Goal: Communication & Community: Answer question/provide support

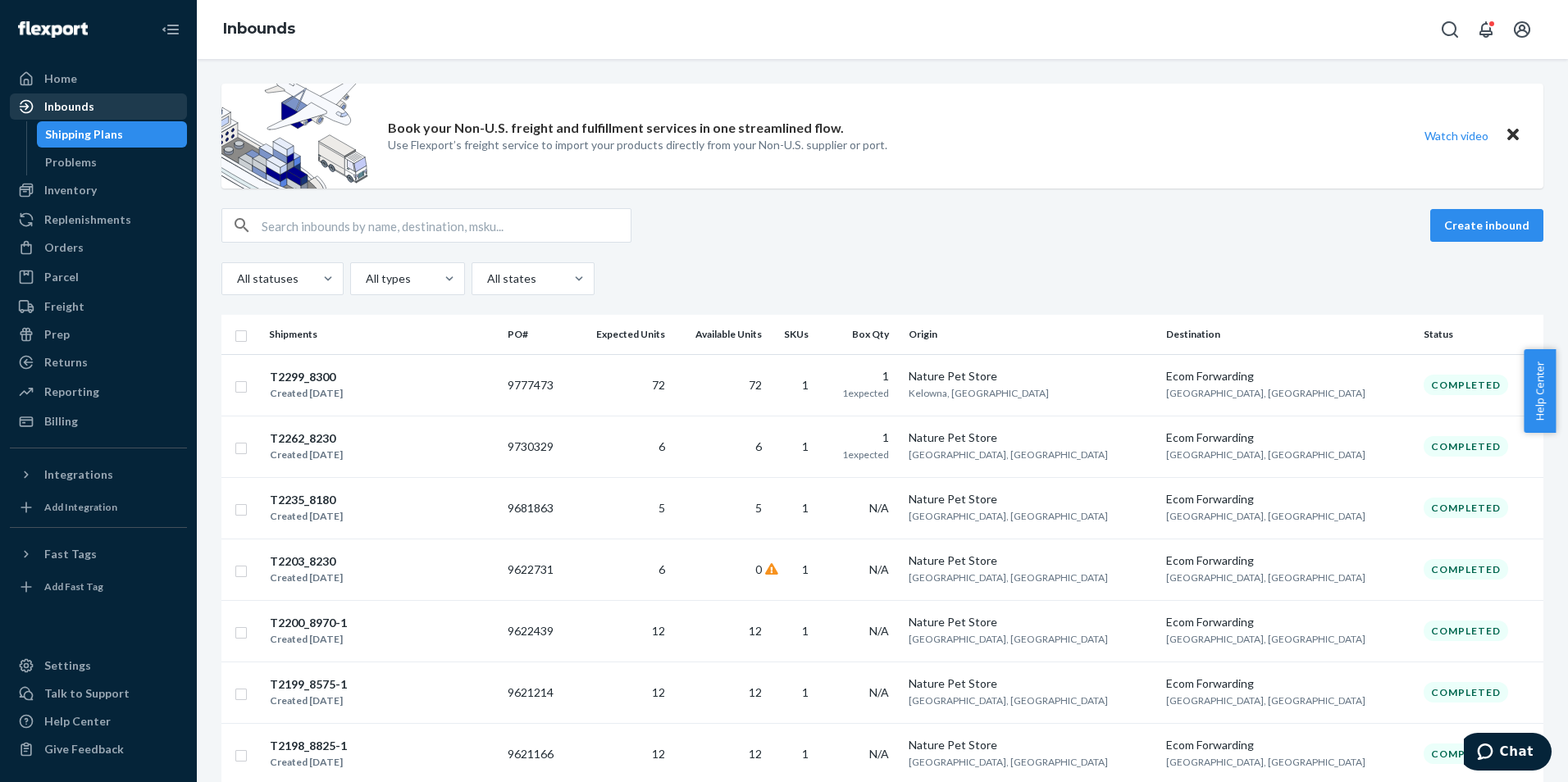
click at [79, 106] on div "Inbounds" at bounding box center [70, 106] width 50 height 17
click at [93, 237] on div "Orders" at bounding box center [98, 248] width 174 height 23
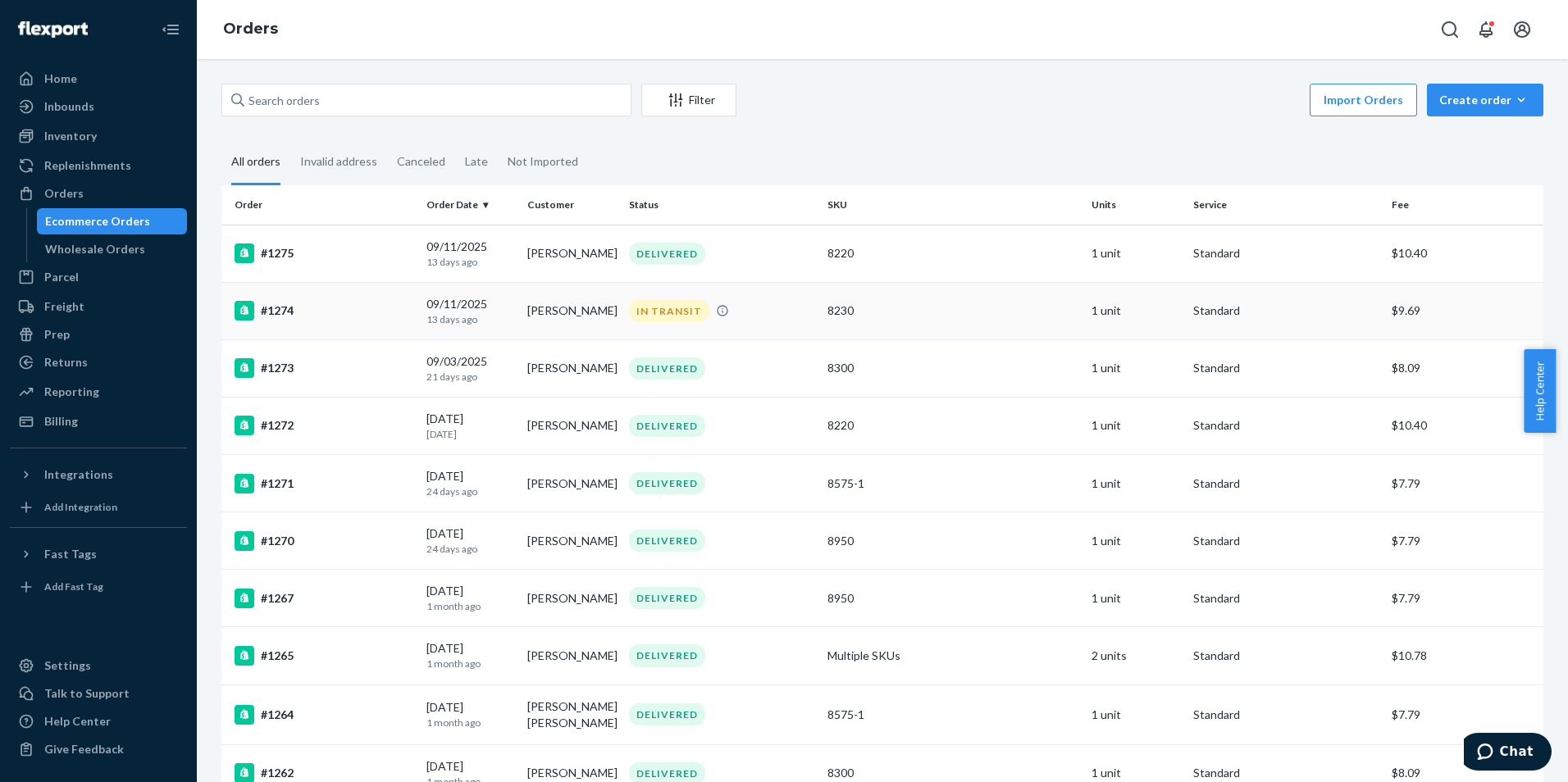
click at [281, 313] on div "#1274" at bounding box center [324, 311] width 179 height 20
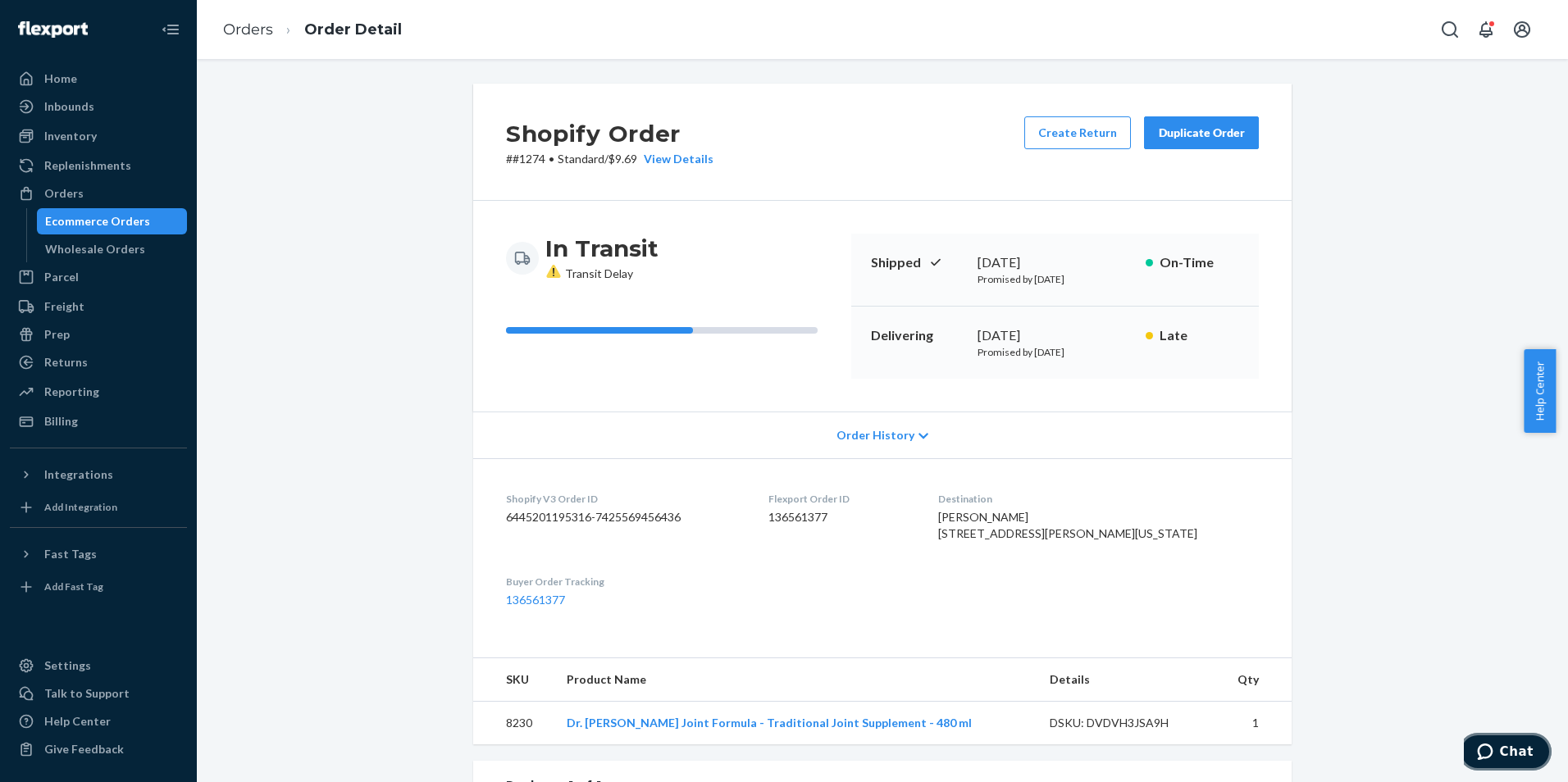
click at [1488, 747] on icon "Chat" at bounding box center [1485, 752] width 17 height 17
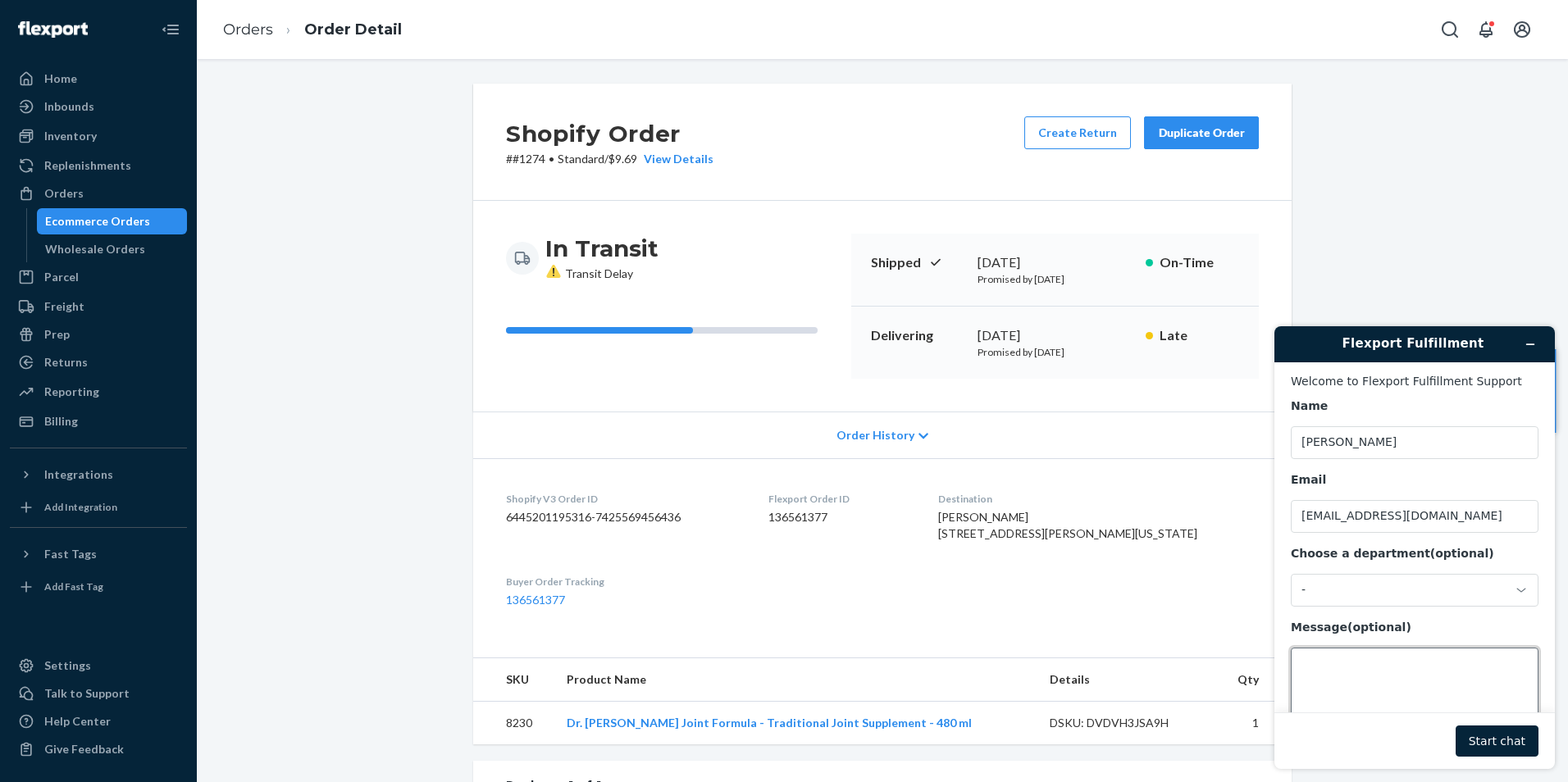
click at [1360, 652] on textarea "Message (optional)" at bounding box center [1414, 694] width 248 height 92
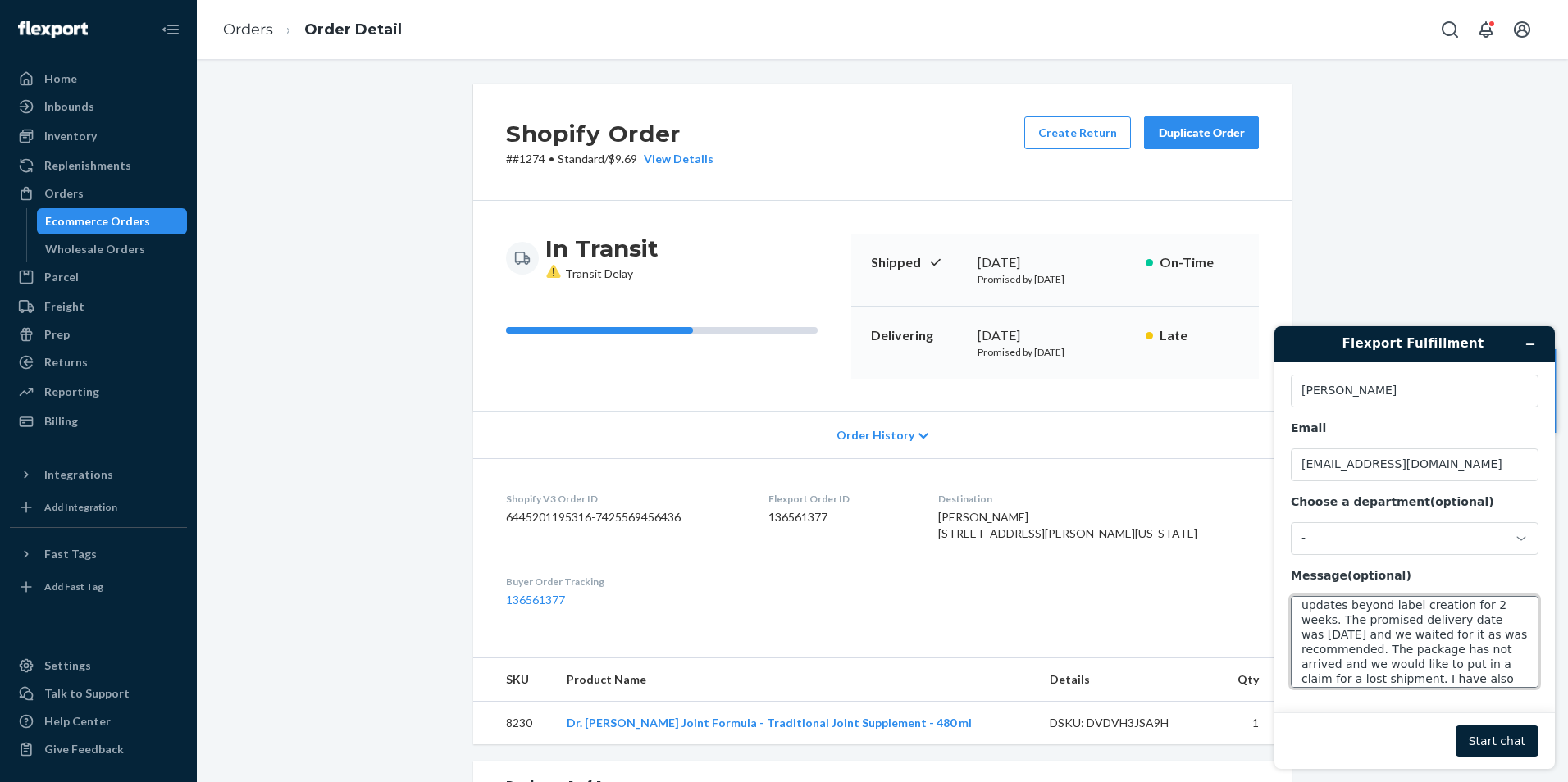
scroll to position [80, 0]
click at [76, 195] on div "Orders" at bounding box center [63, 193] width 39 height 17
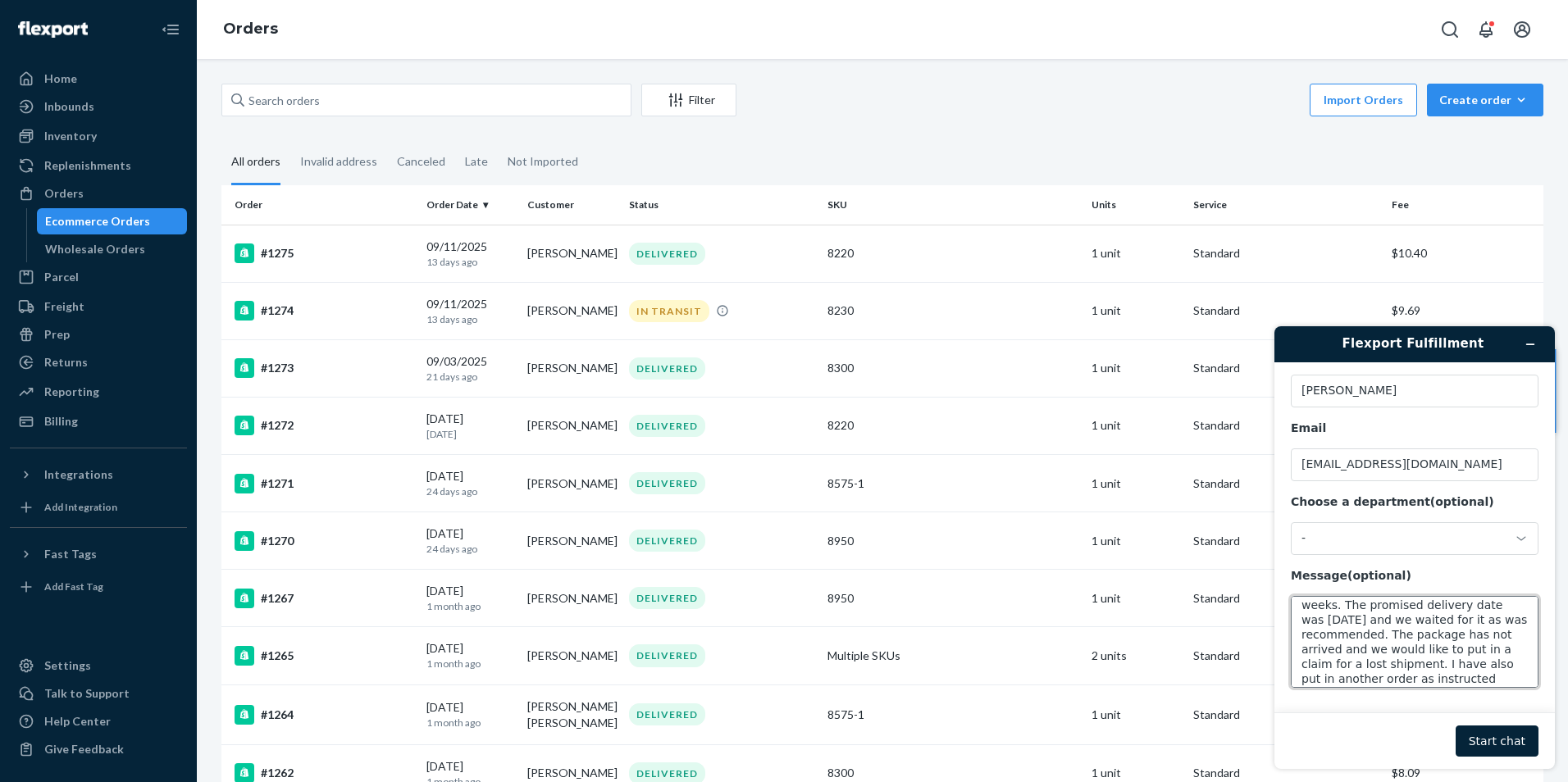
click at [1432, 672] on textarea "Hello. I spoke with [PERSON_NAME] from Flexport support [DATE] about a shipment…" at bounding box center [1414, 642] width 248 height 92
type textarea "Hello. I spoke with [PERSON_NAME] from Flexport support [DATE] about a shipment…"
click at [1497, 745] on button "Start chat" at bounding box center [1496, 741] width 83 height 31
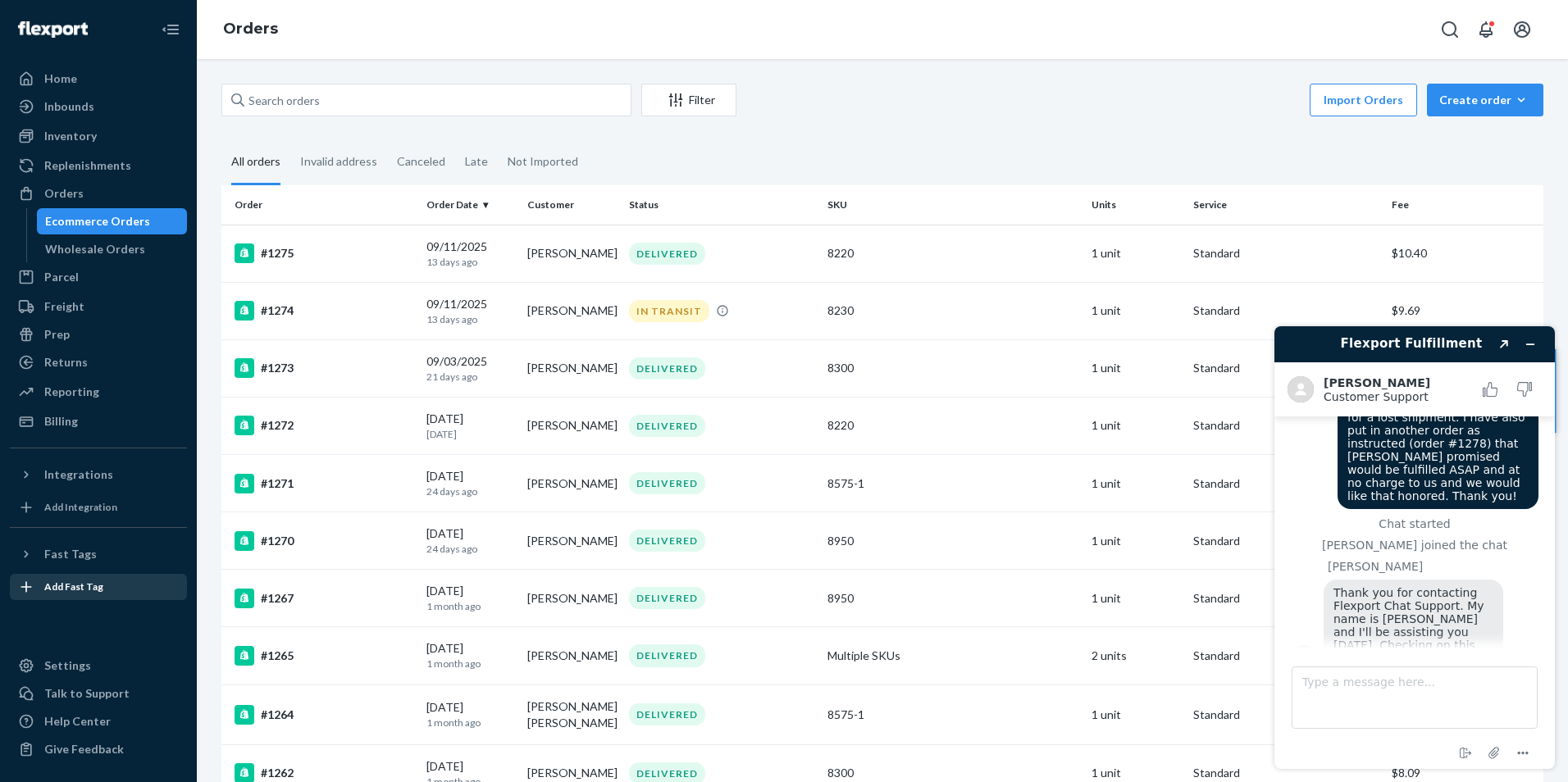
scroll to position [265, 0]
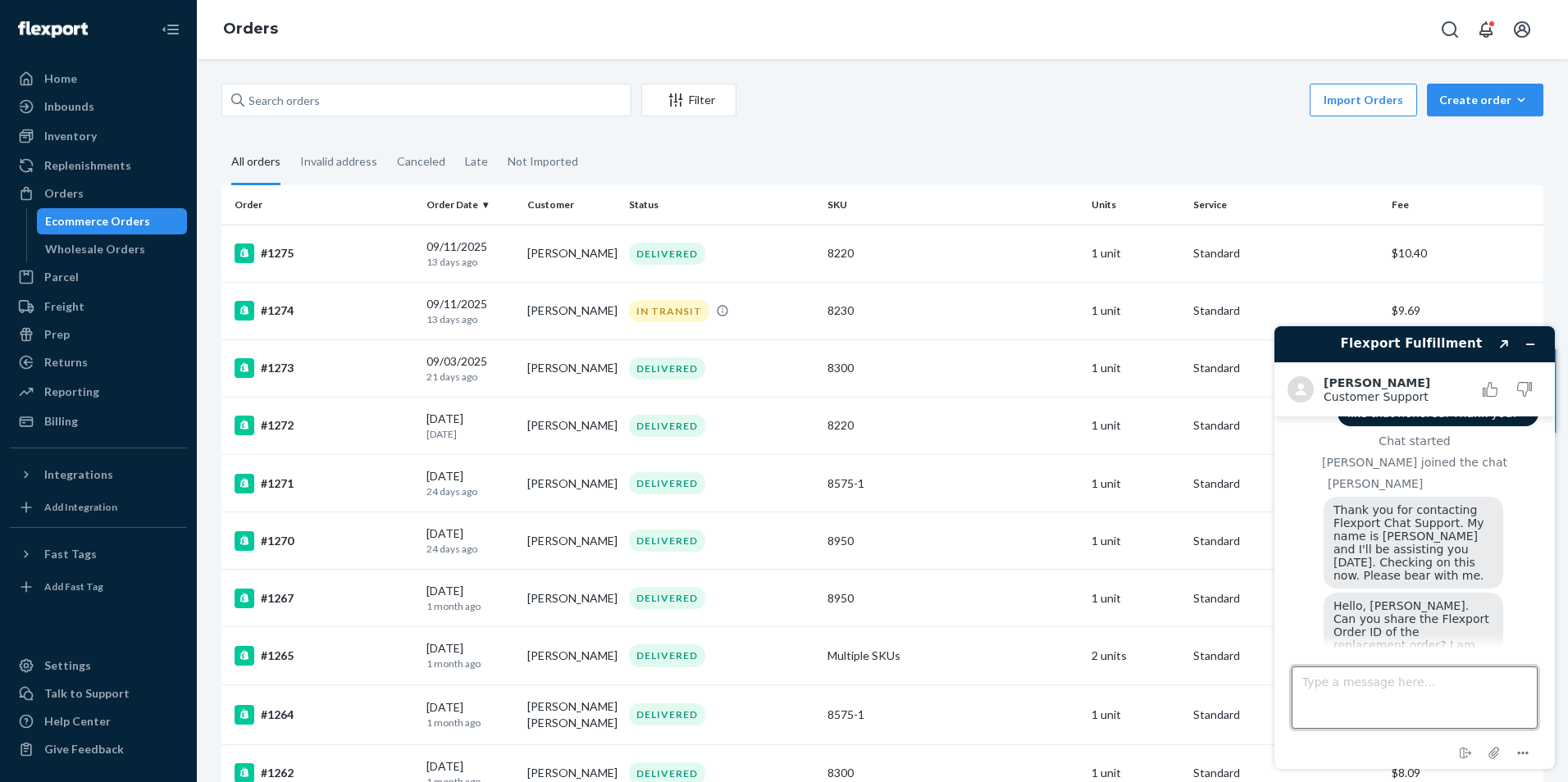
click at [1392, 708] on textarea "Type a message here..." at bounding box center [1414, 698] width 246 height 63
type textarea "It has not yet been accepted by Flexport so it is not showing up in my orders."
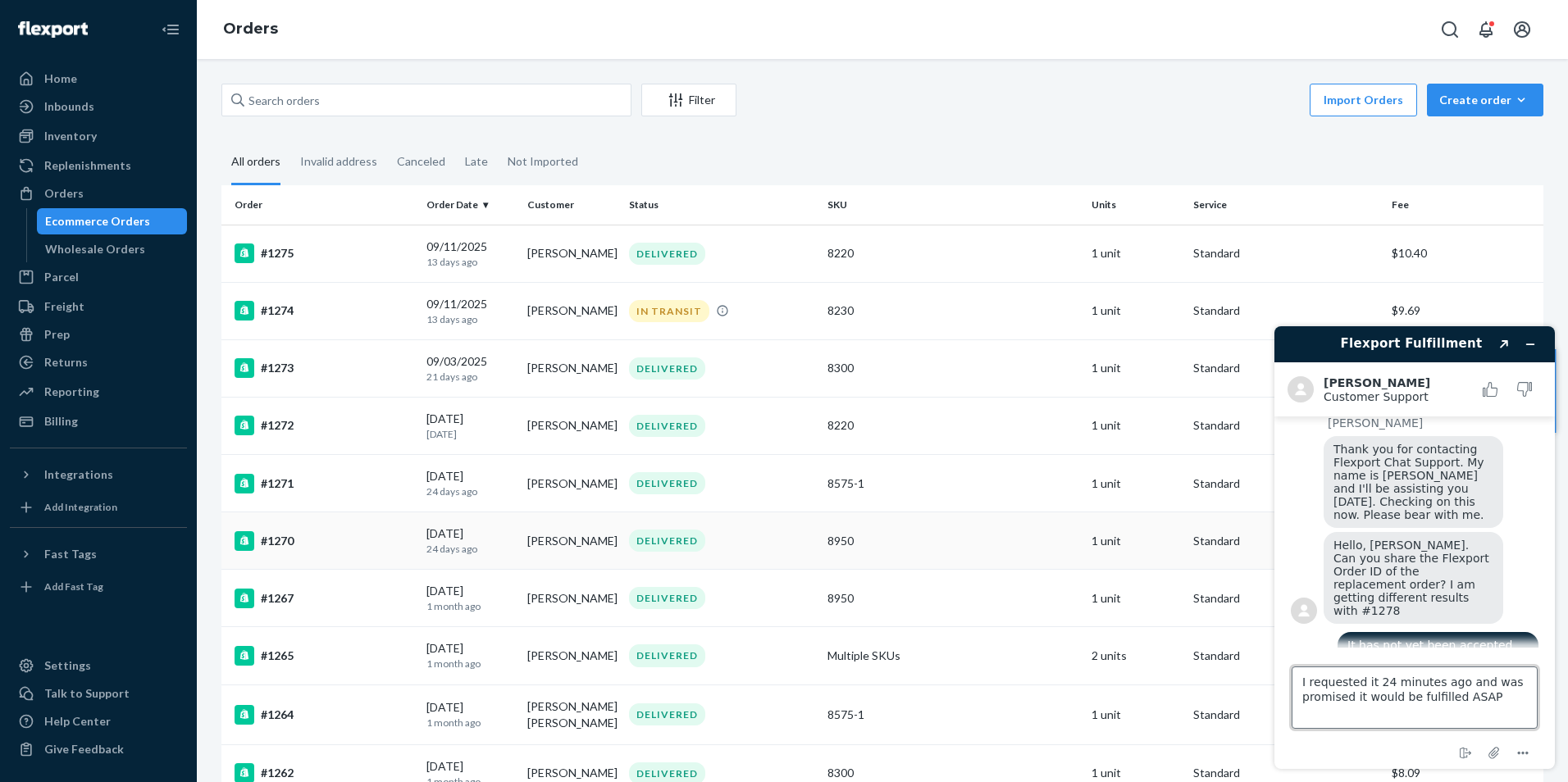
type textarea "I requested it 24 minutes ago and was promised it would be fulfilled ASAP."
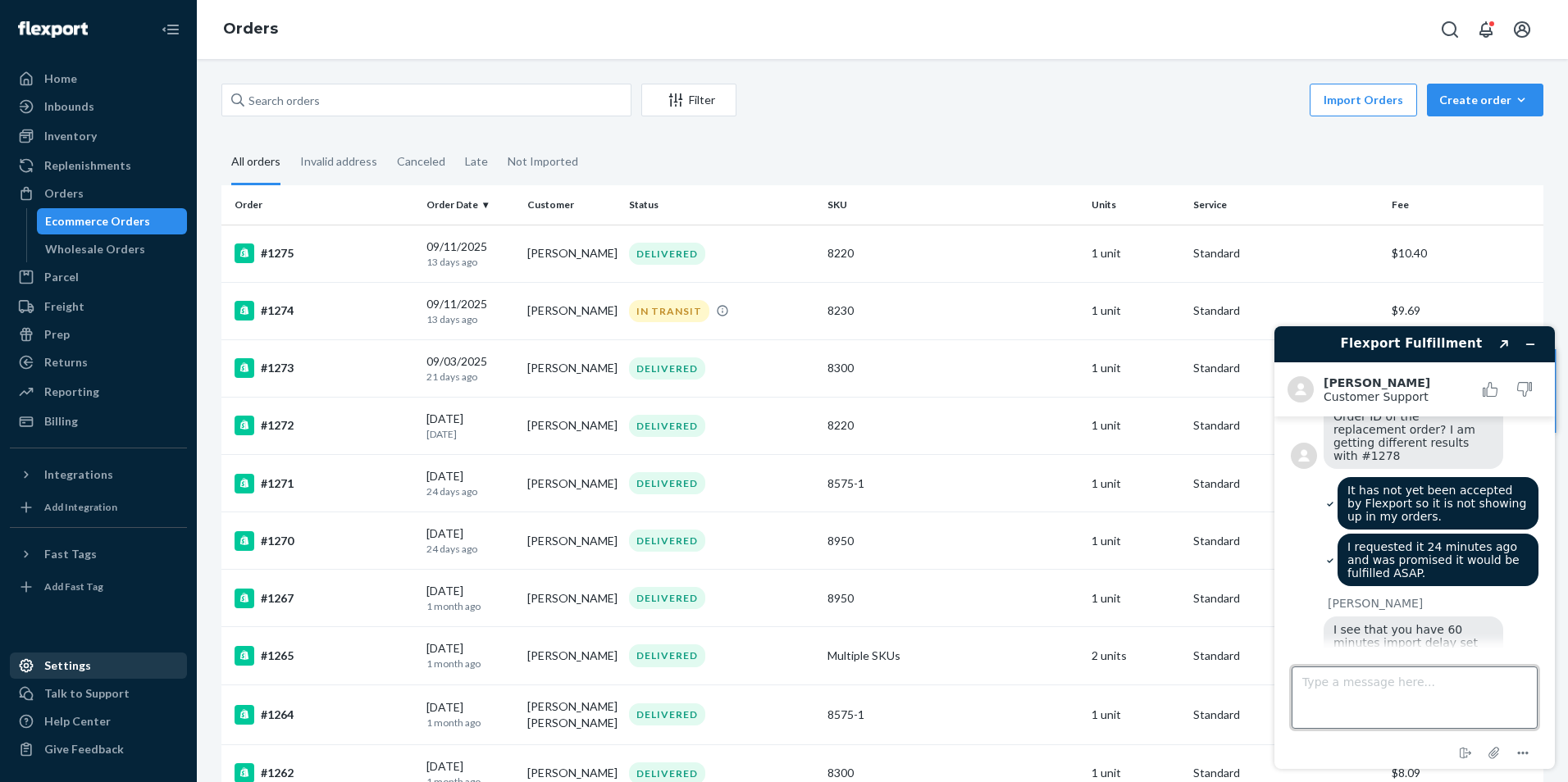
scroll to position [578, 0]
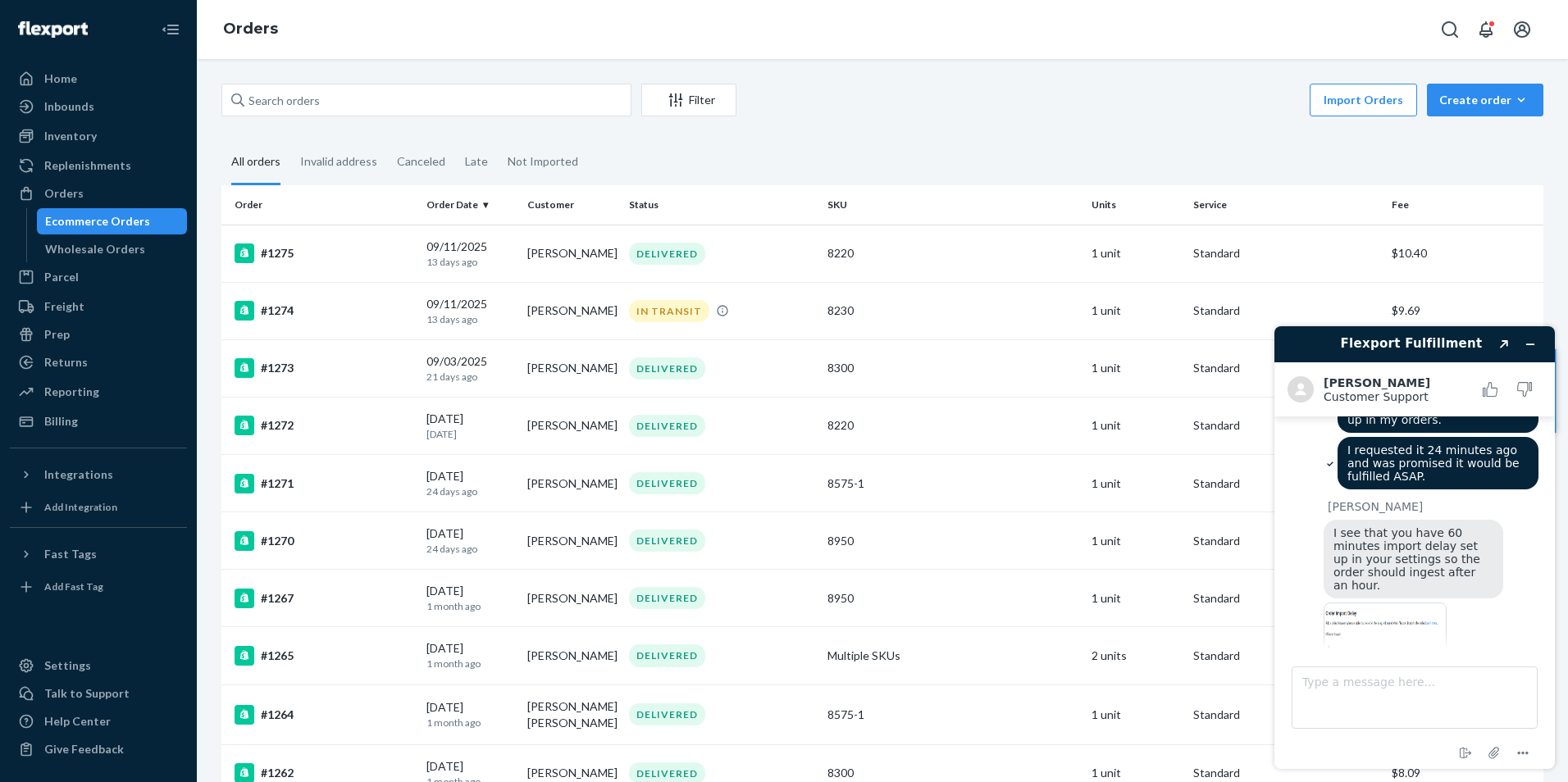
click at [1355, 603] on img at bounding box center [1385, 649] width 123 height 93
click at [1417, 666] on div "Type a message here..." at bounding box center [1414, 694] width 246 height 69
click at [1419, 669] on textarea "Type a message here..." at bounding box center [1414, 698] width 246 height 63
type textarea "Okay, and will that be fulfilled at no charge to us and ASAP?"
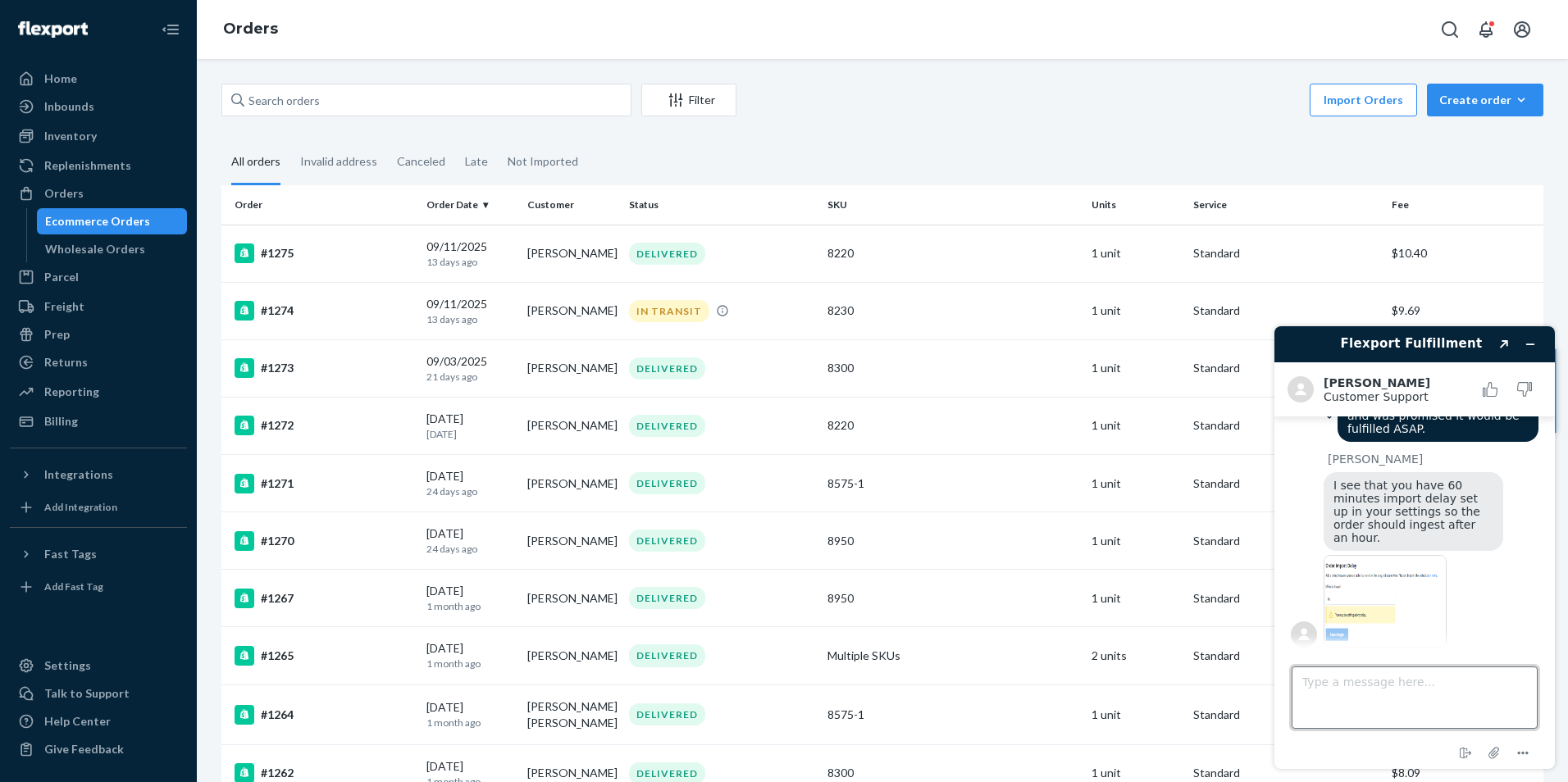
scroll to position [629, 0]
click at [1505, 349] on button "Created with Sketch." at bounding box center [1504, 344] width 26 height 23
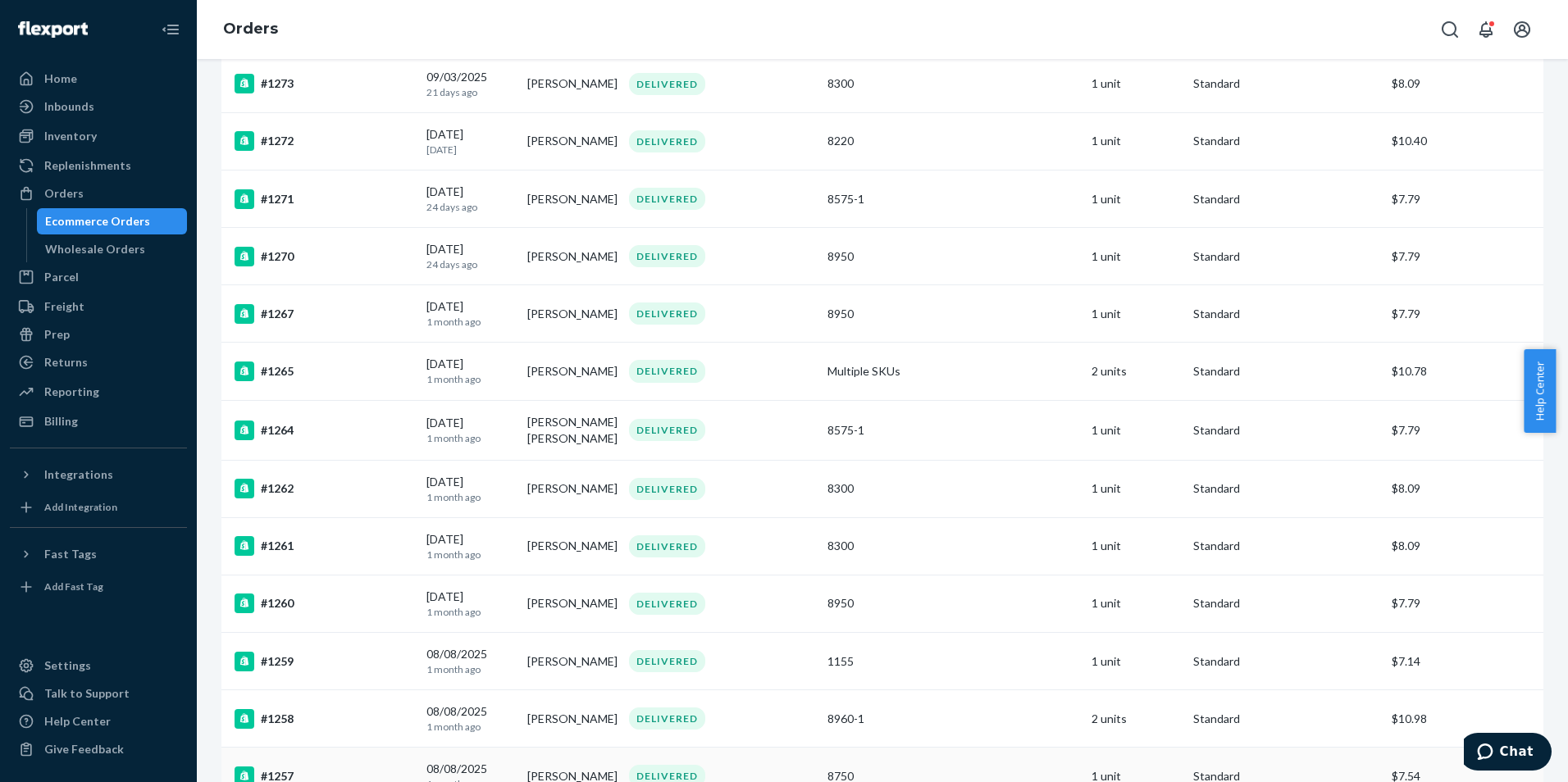
scroll to position [410, 0]
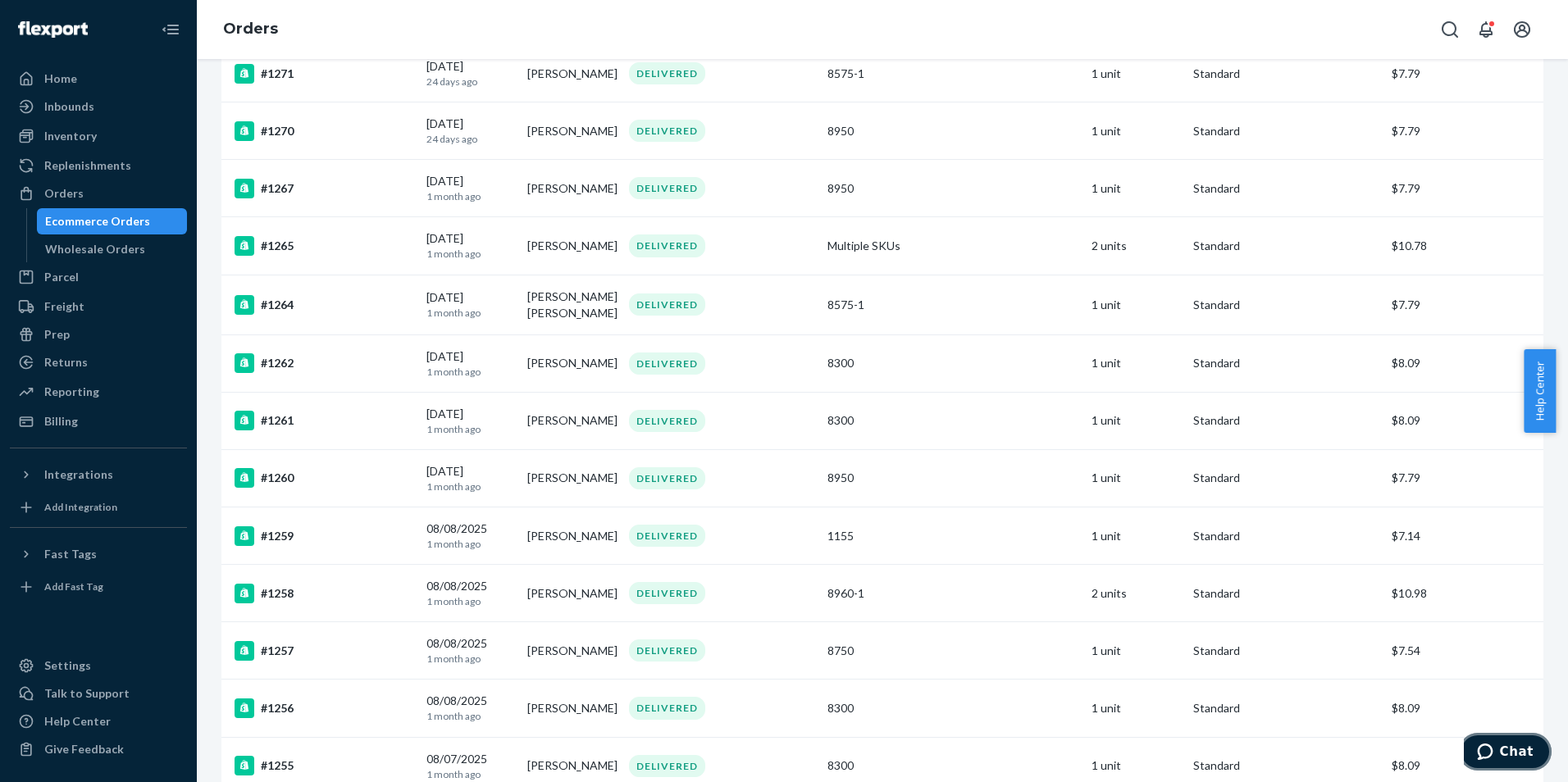
click at [1493, 745] on icon "Chat" at bounding box center [1485, 752] width 17 height 17
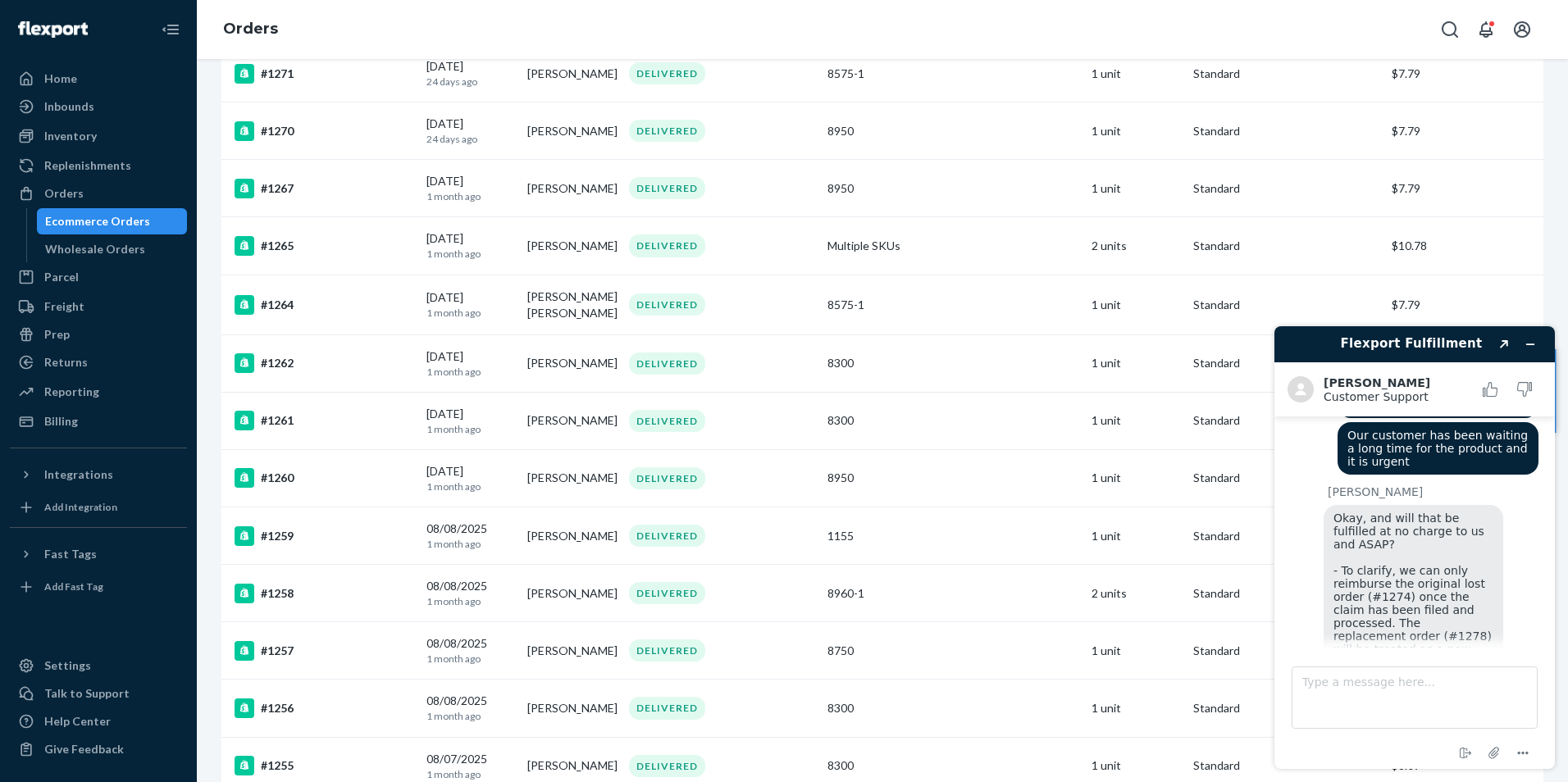
scroll to position [1233, 0]
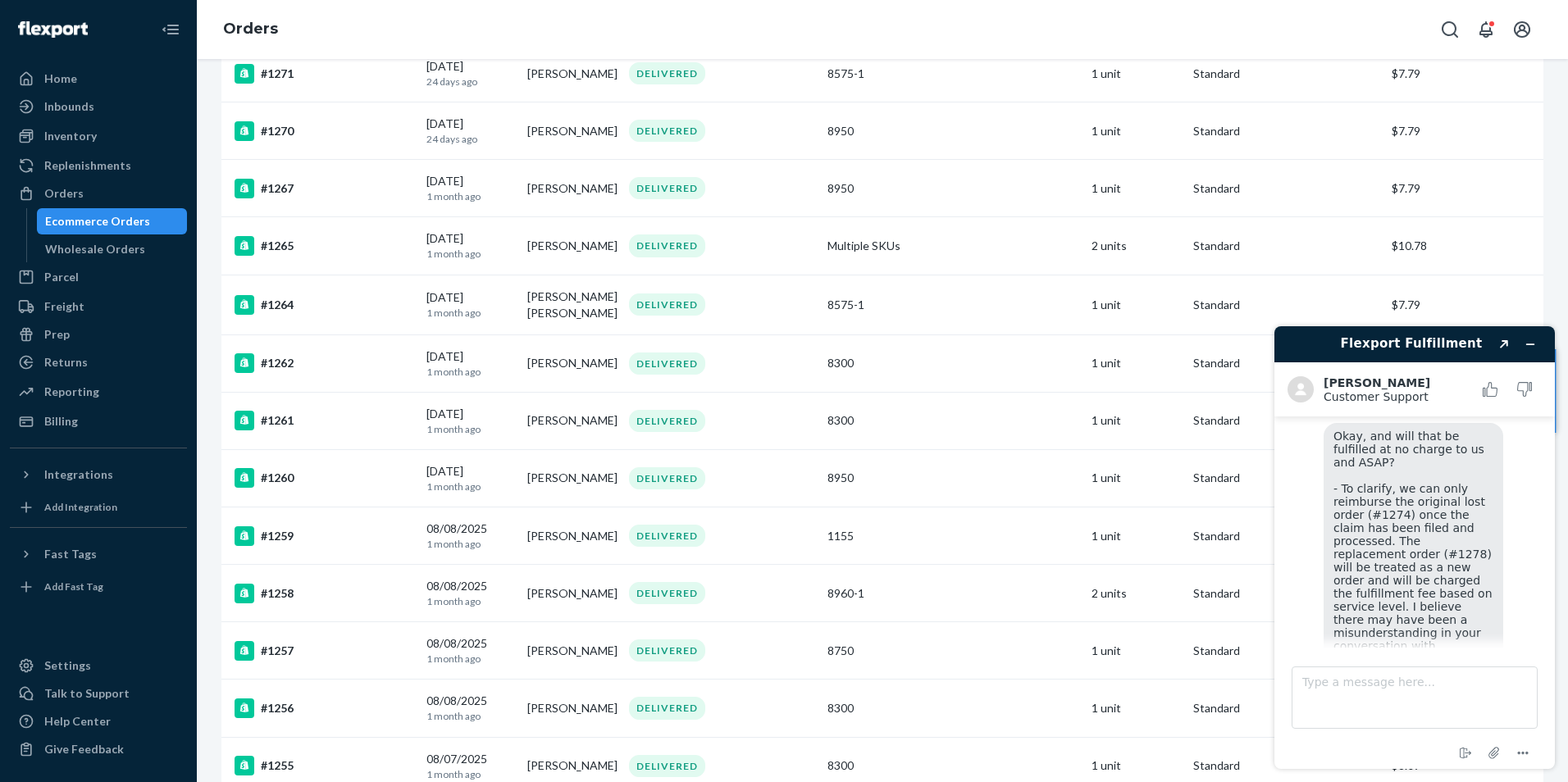
click at [1417, 677] on img at bounding box center [1385, 723] width 123 height 93
click at [1411, 700] on textarea "Type a message here..." at bounding box center [1414, 698] width 246 height 63
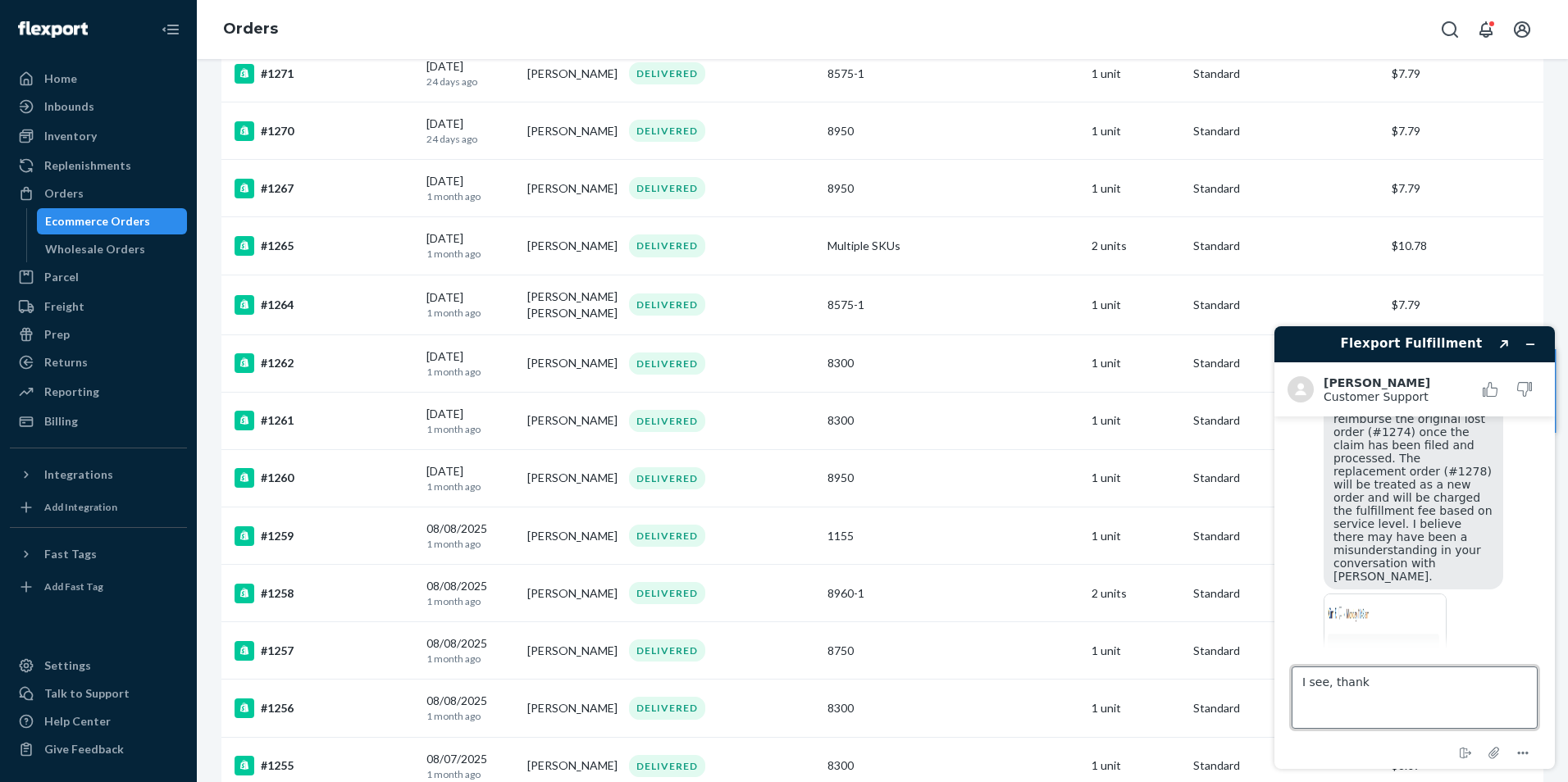
scroll to position [1413, 0]
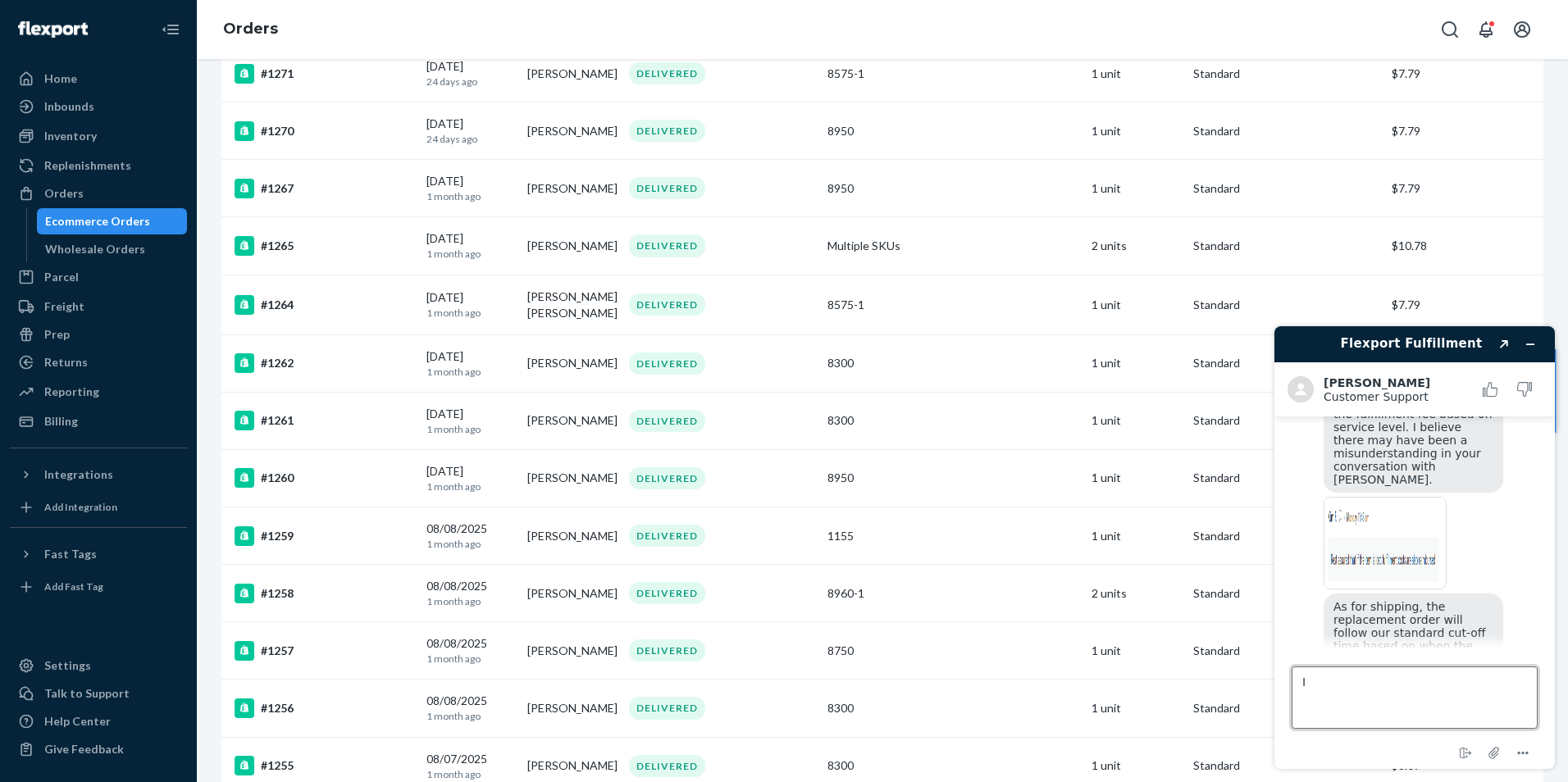
type textarea "I"
click at [1376, 690] on img at bounding box center [1385, 736] width 123 height 93
click at [1393, 693] on textarea "Type a message here..." at bounding box center [1414, 698] width 246 height 63
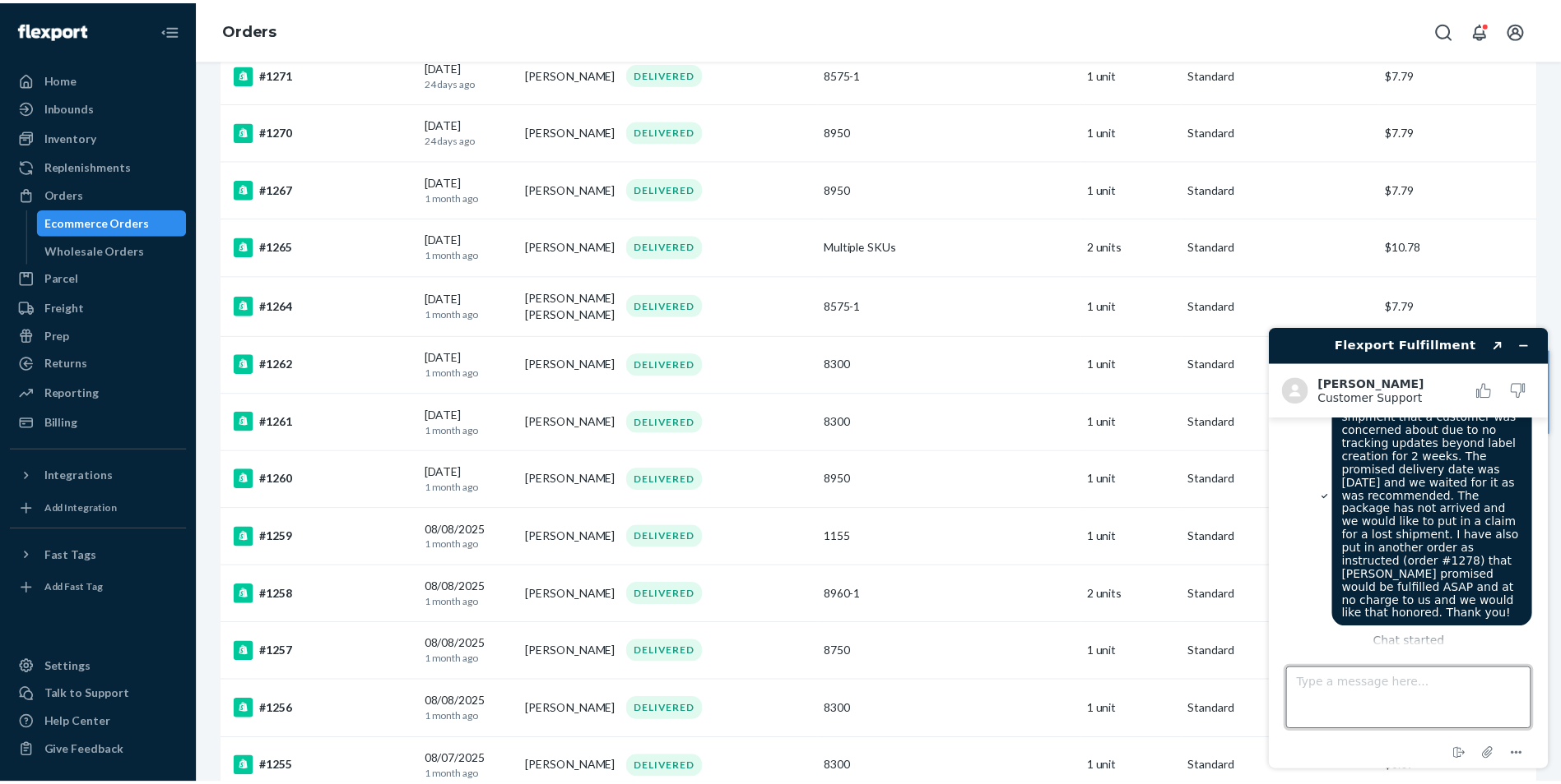
scroll to position [0, 0]
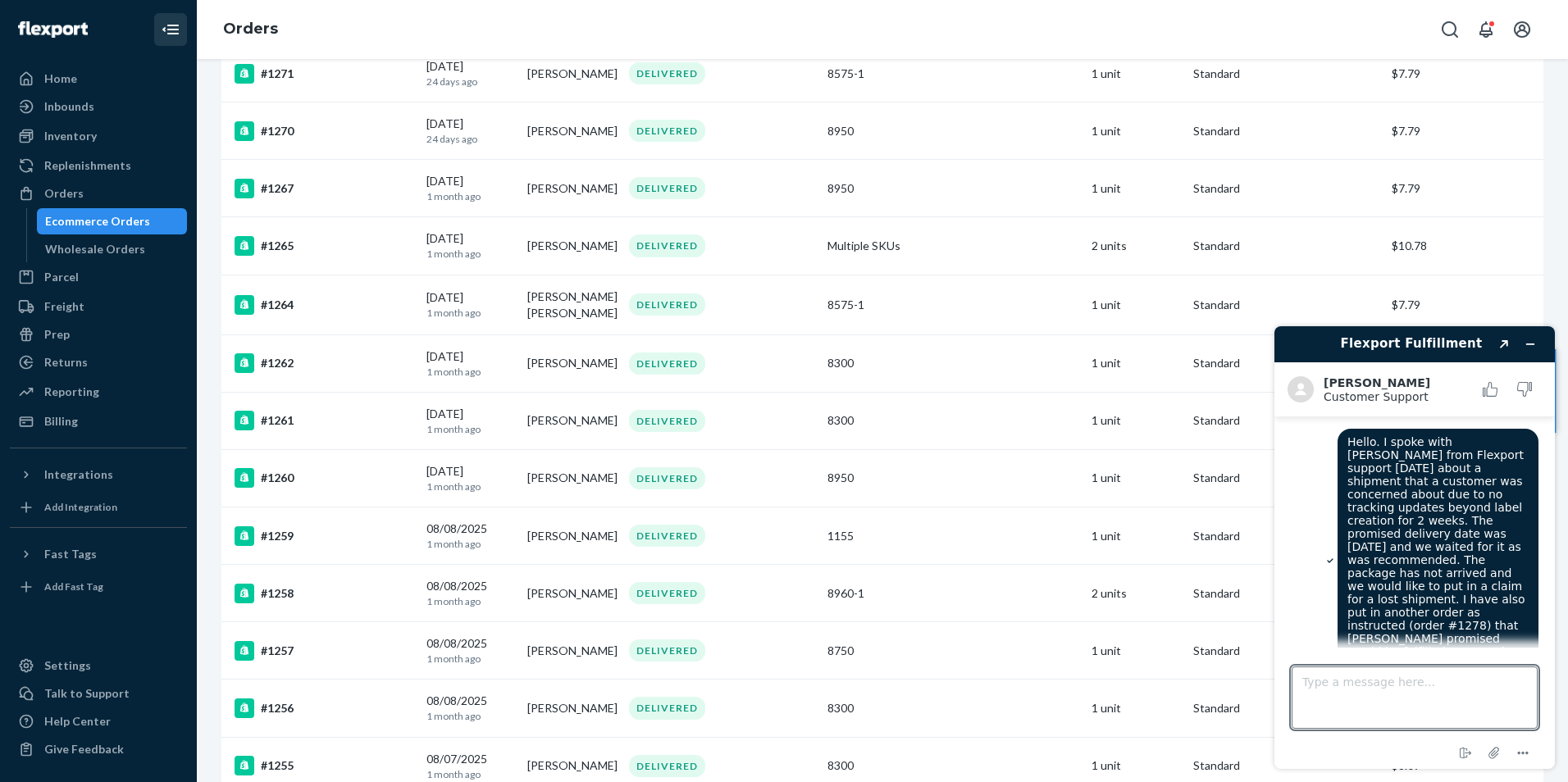
click at [168, 35] on icon "Close Navigation" at bounding box center [172, 29] width 11 height 10
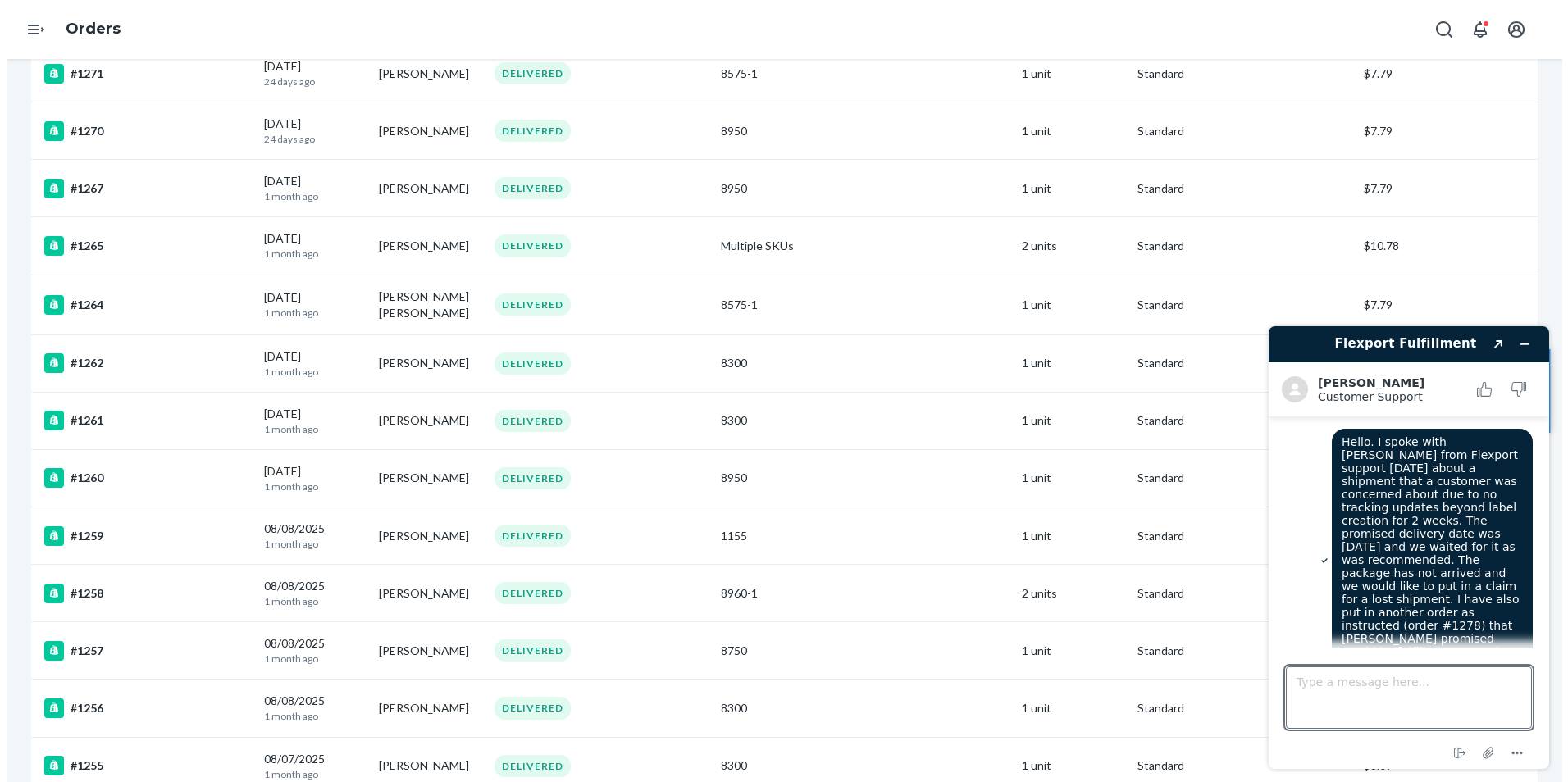
scroll to position [409, 0]
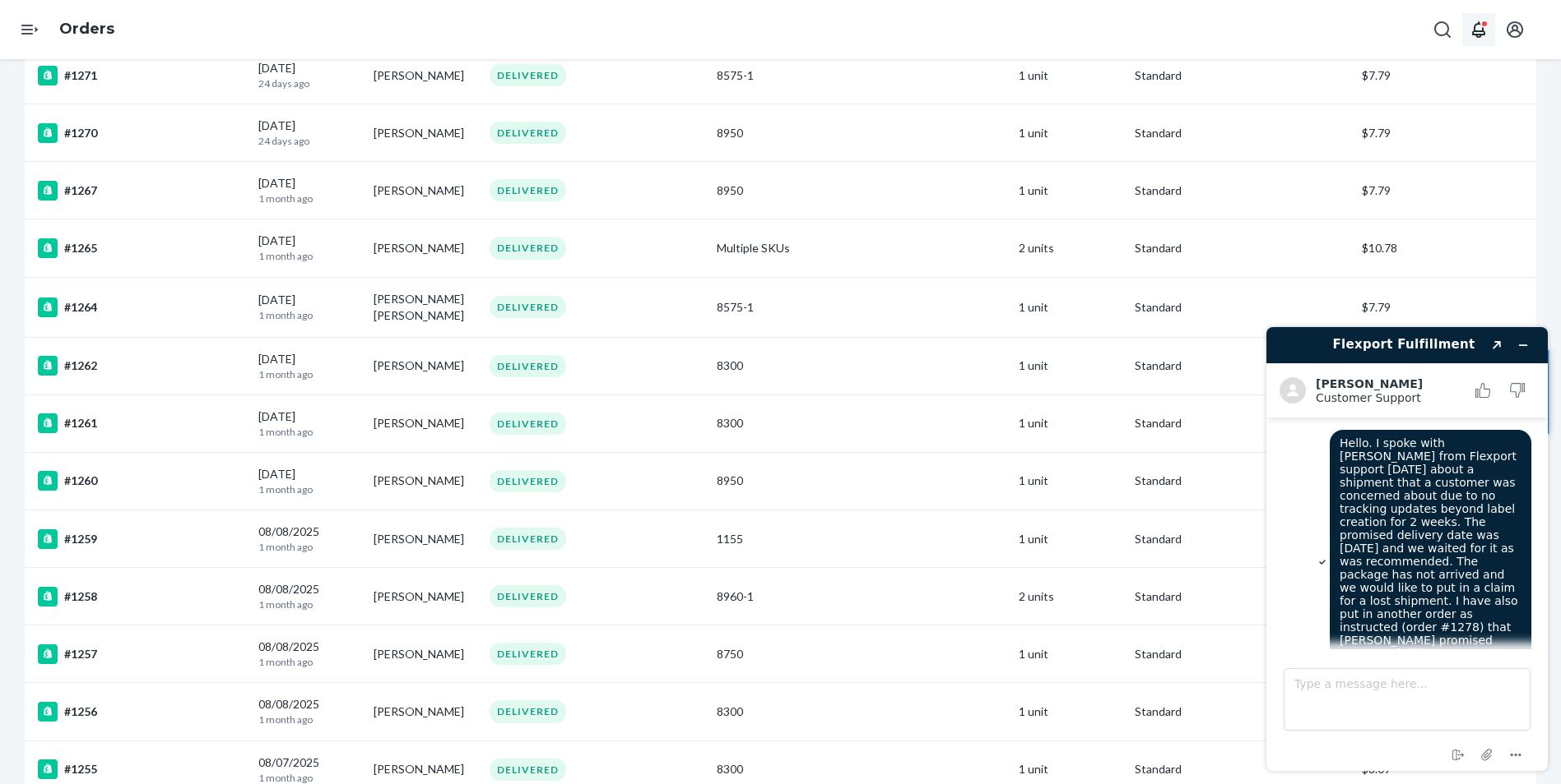
click at [1487, 35] on icon "Open notifications" at bounding box center [1478, 30] width 20 height 20
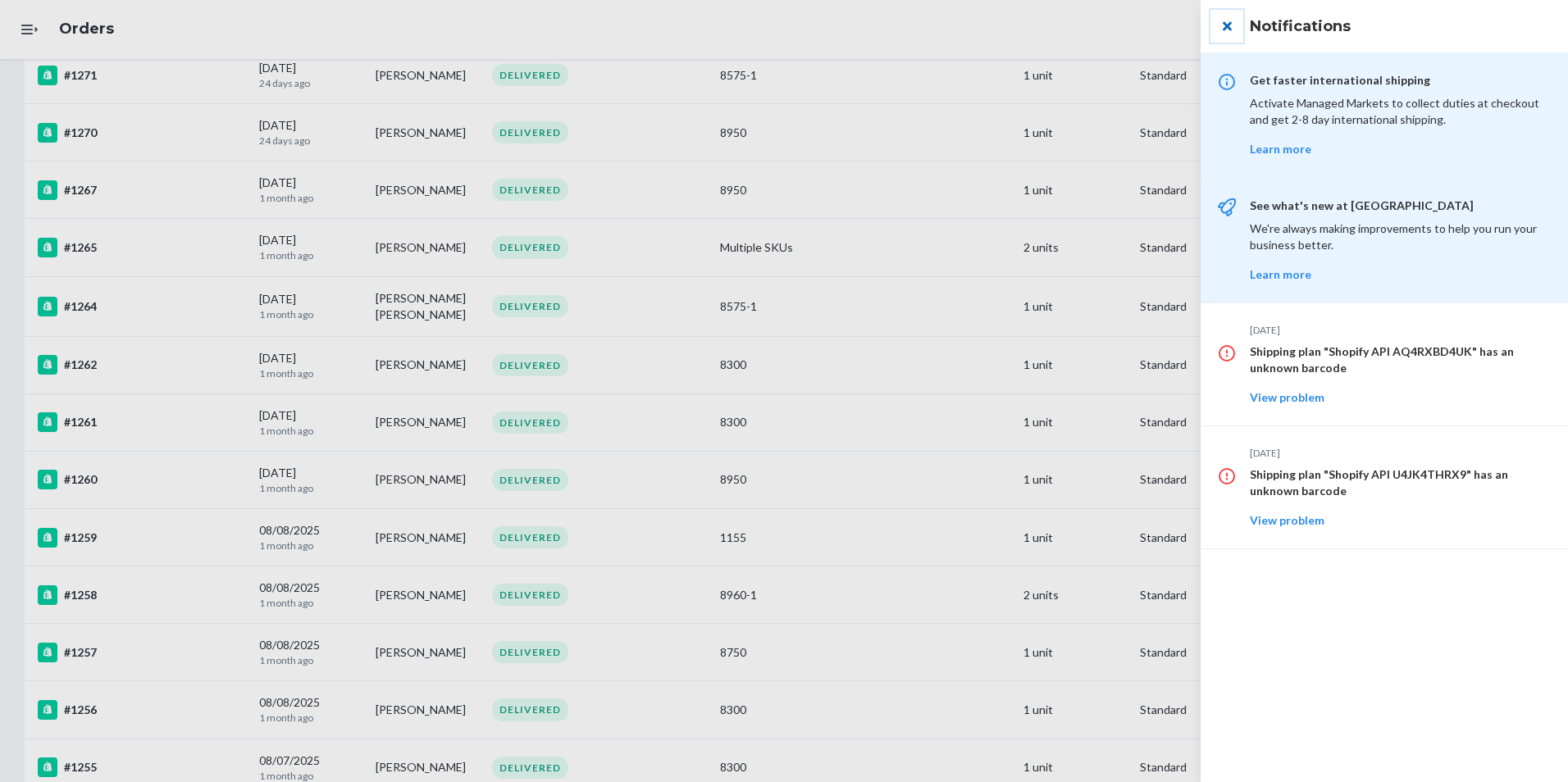
click at [1234, 23] on button "close" at bounding box center [1227, 26] width 33 height 33
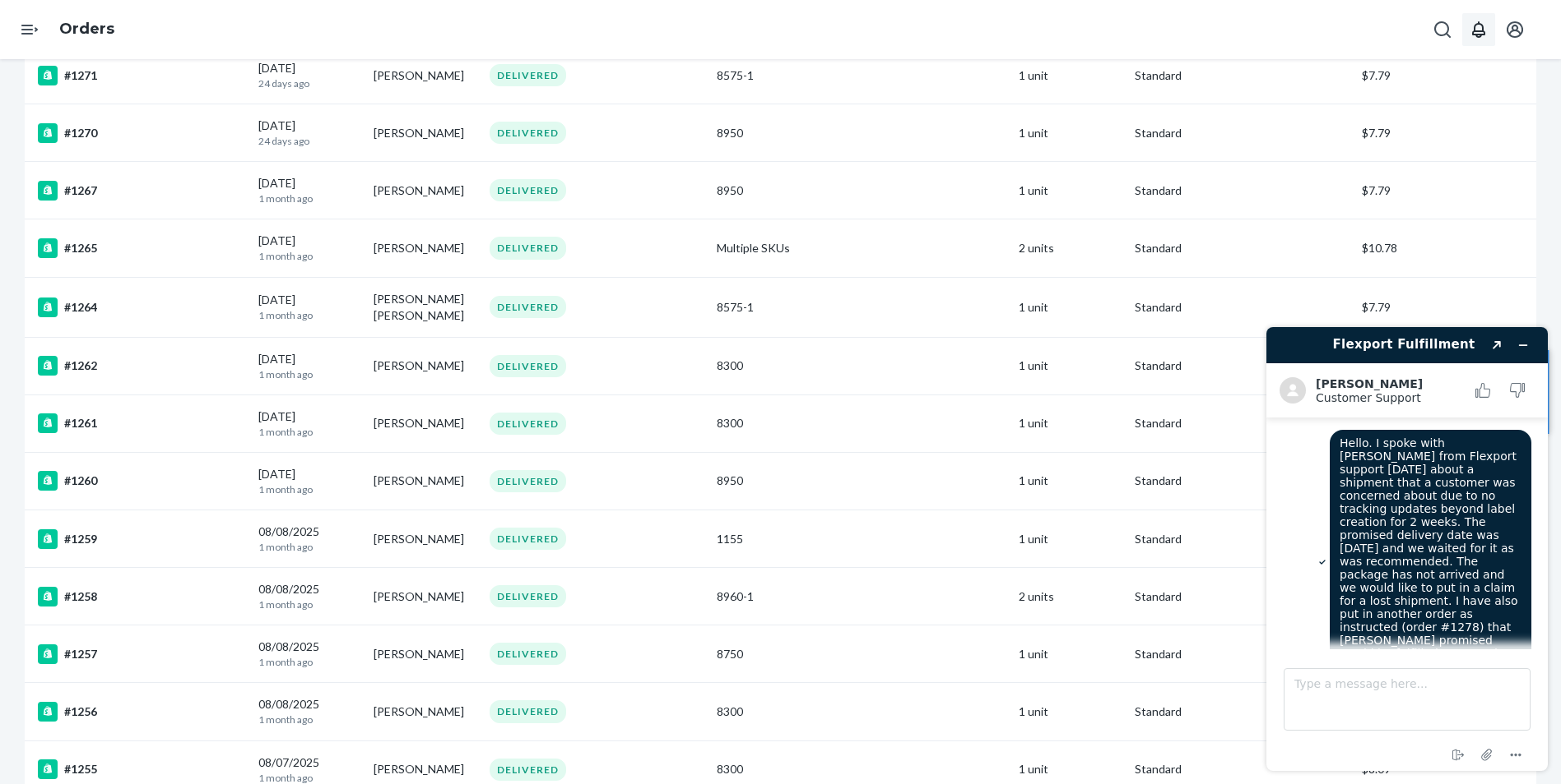
click at [1478, 19] on button "Open notifications" at bounding box center [1478, 30] width 33 height 33
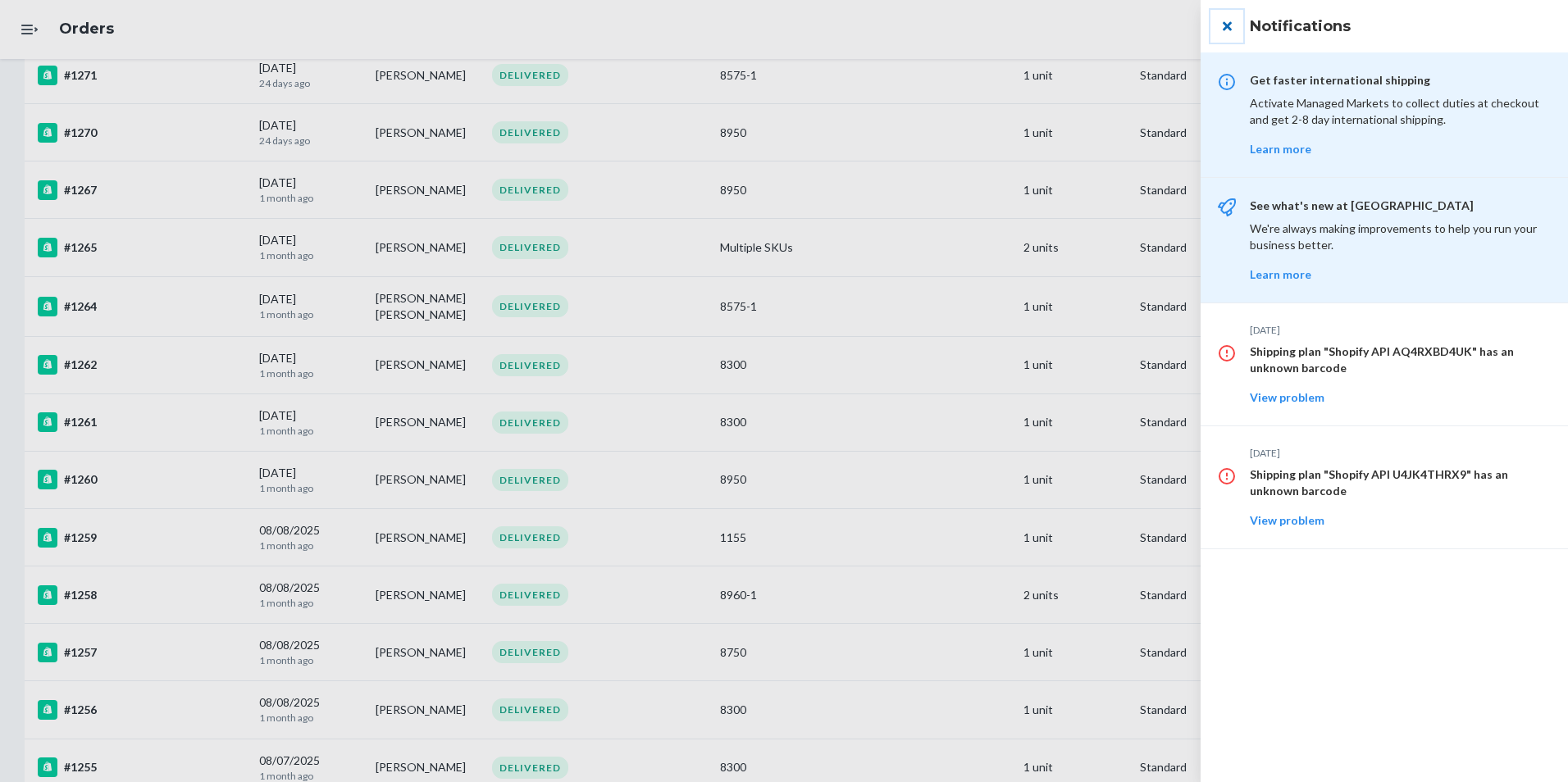
click at [1227, 22] on button "close" at bounding box center [1227, 26] width 33 height 33
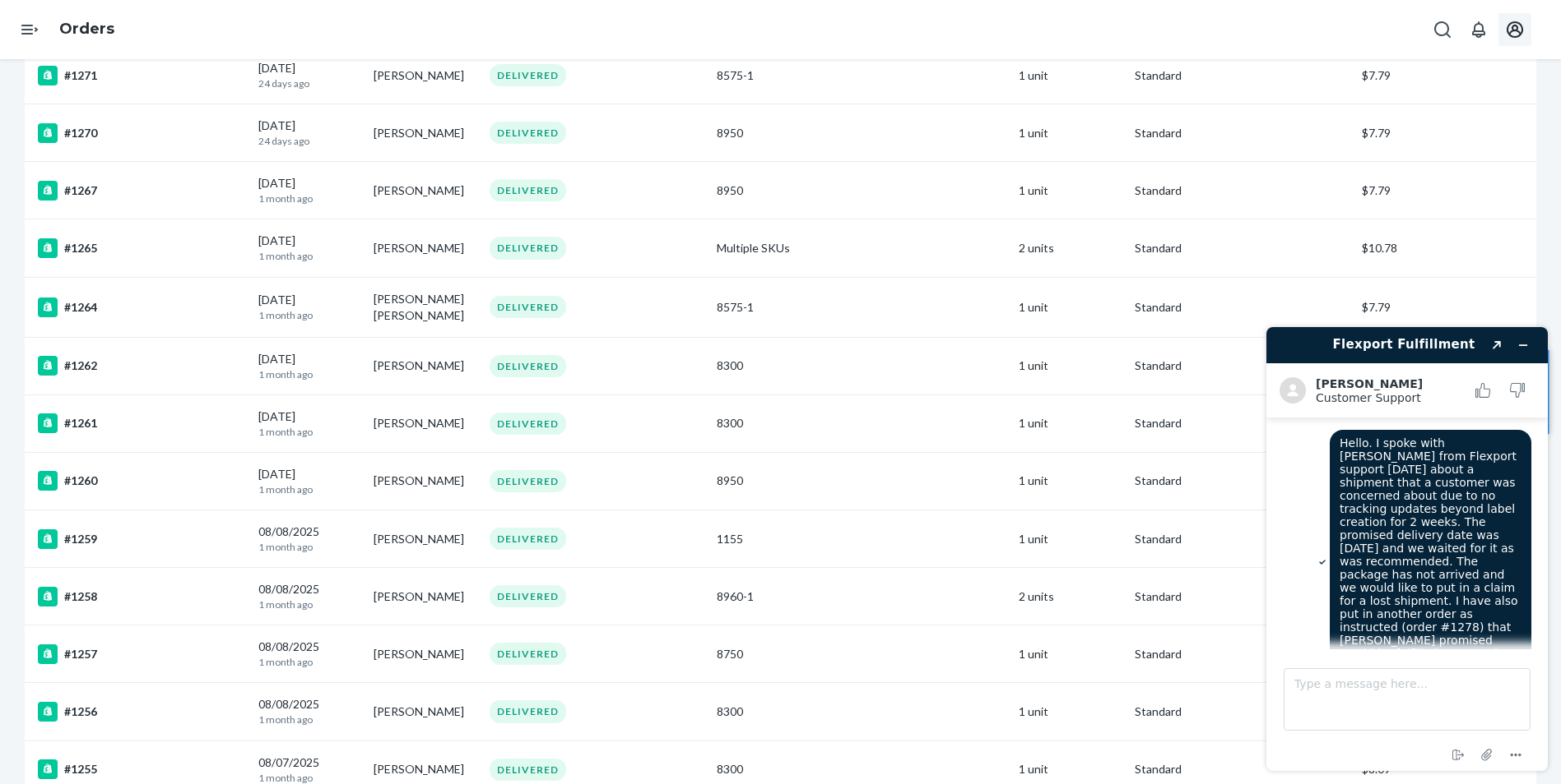
click at [1523, 38] on icon "Open account menu" at bounding box center [1514, 30] width 20 height 20
drag, startPoint x: 318, startPoint y: 17, endPoint x: 226, endPoint y: 17, distance: 92.0
click at [317, 17] on div "Orders [EMAIL_ADDRESS][DOMAIN_NAME] Settings Log out" at bounding box center [780, 30] width 1561 height 59
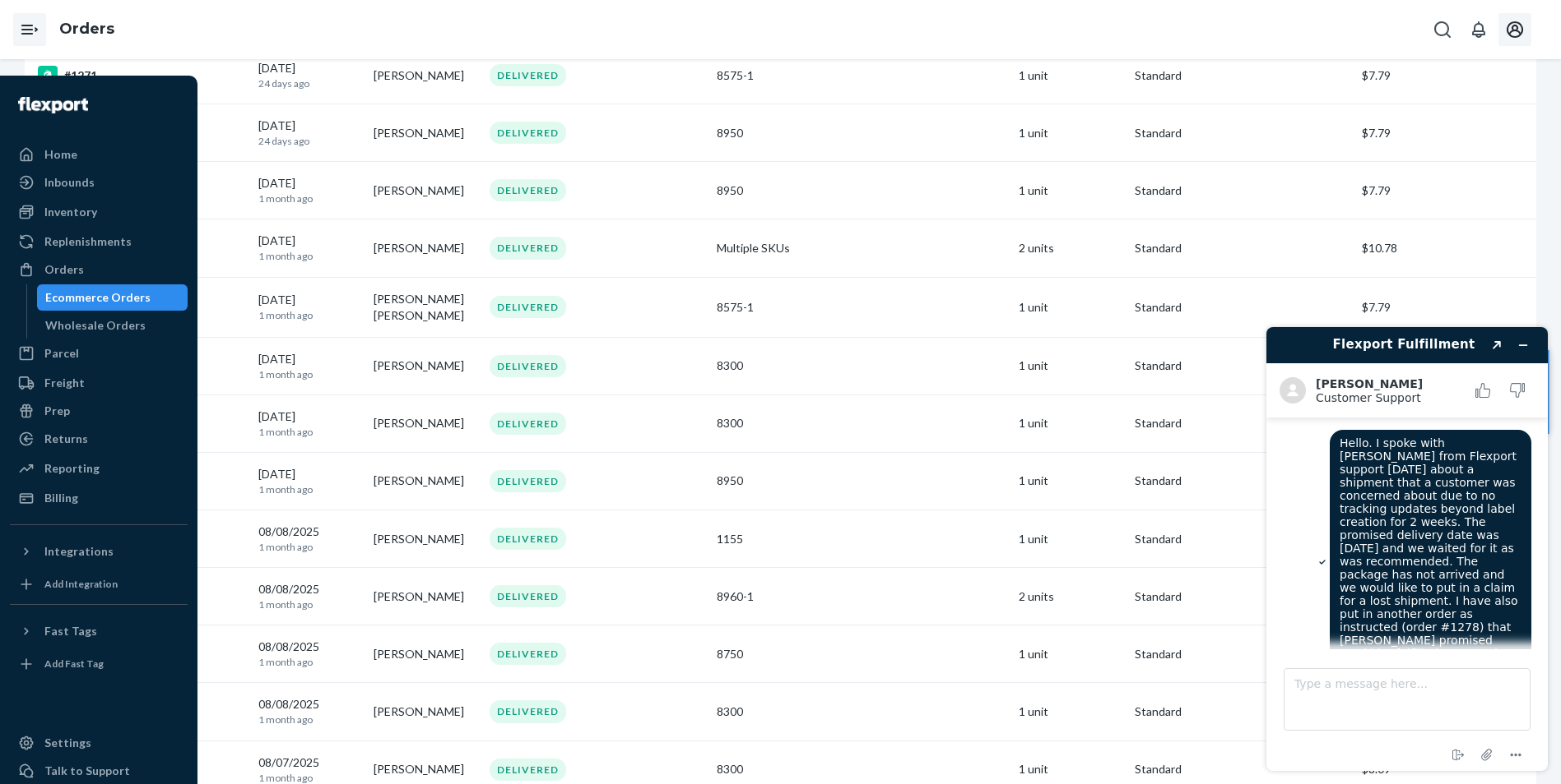
click at [27, 22] on icon "Open Navigation" at bounding box center [30, 30] width 20 height 20
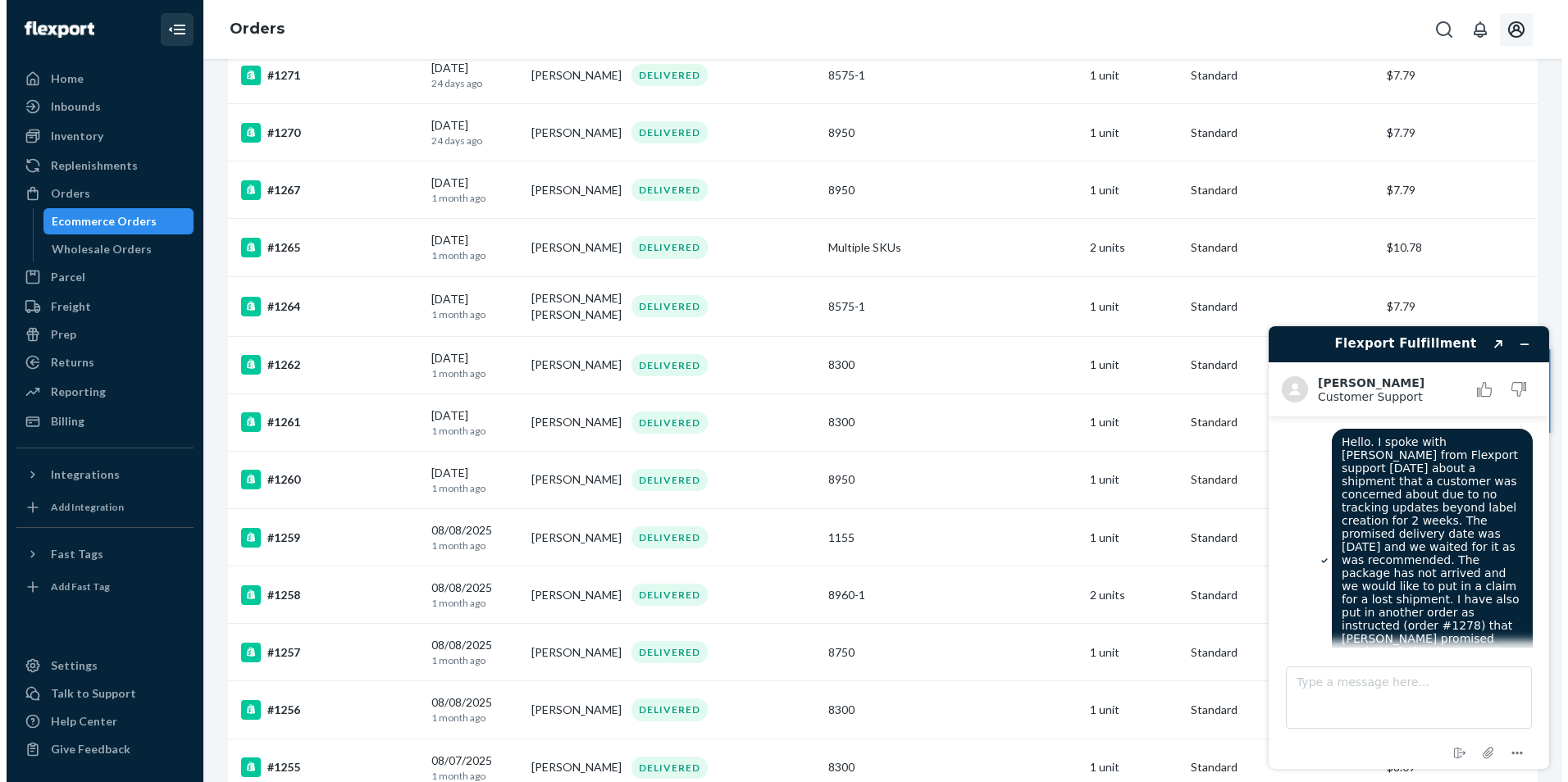
scroll to position [410, 0]
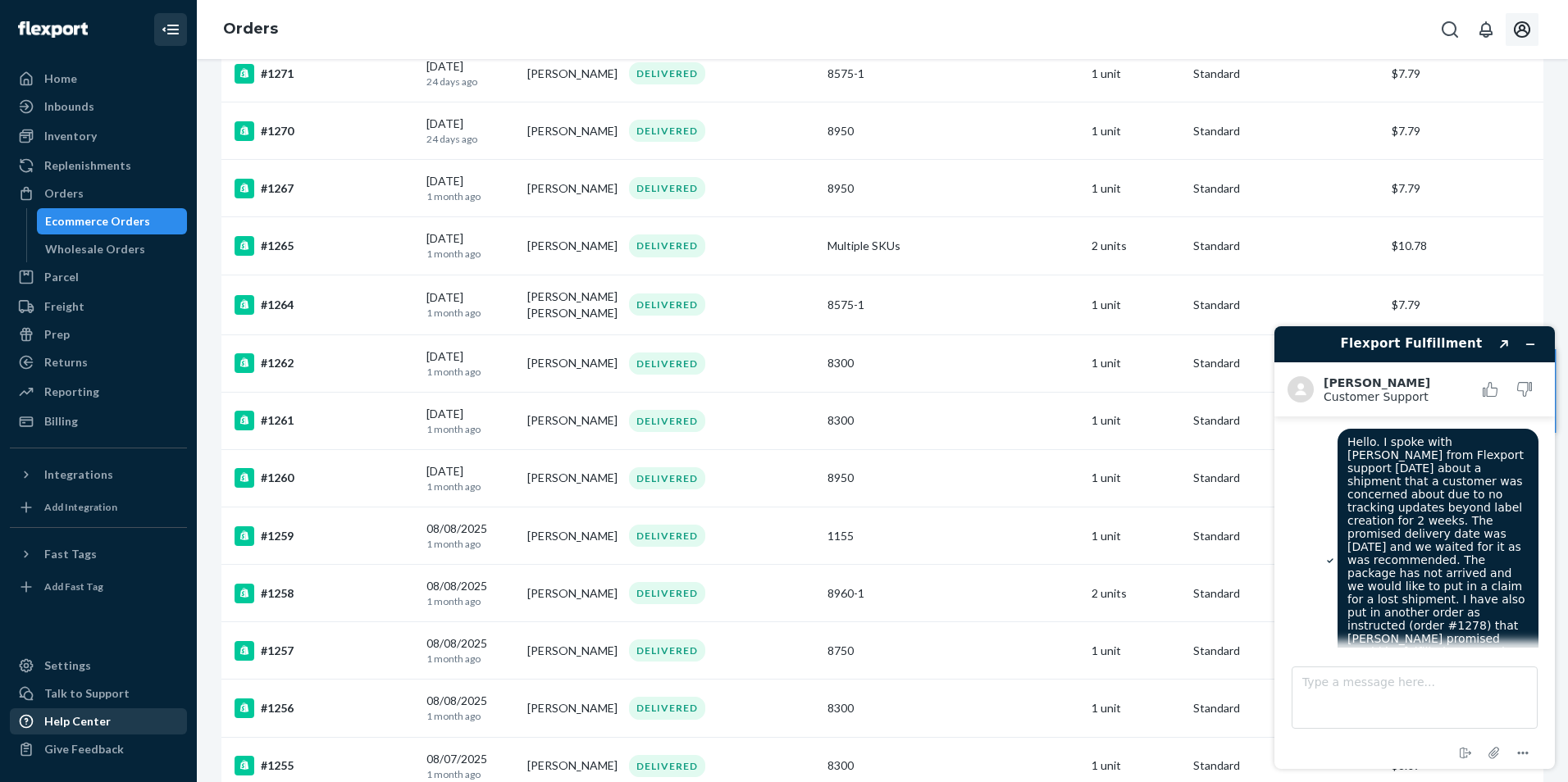
click at [90, 714] on div "Help Center" at bounding box center [77, 721] width 66 height 17
click at [76, 697] on div "Talk to Support" at bounding box center [87, 693] width 85 height 17
click at [1395, 688] on textarea "Type a message here..." at bounding box center [1414, 698] width 246 height 63
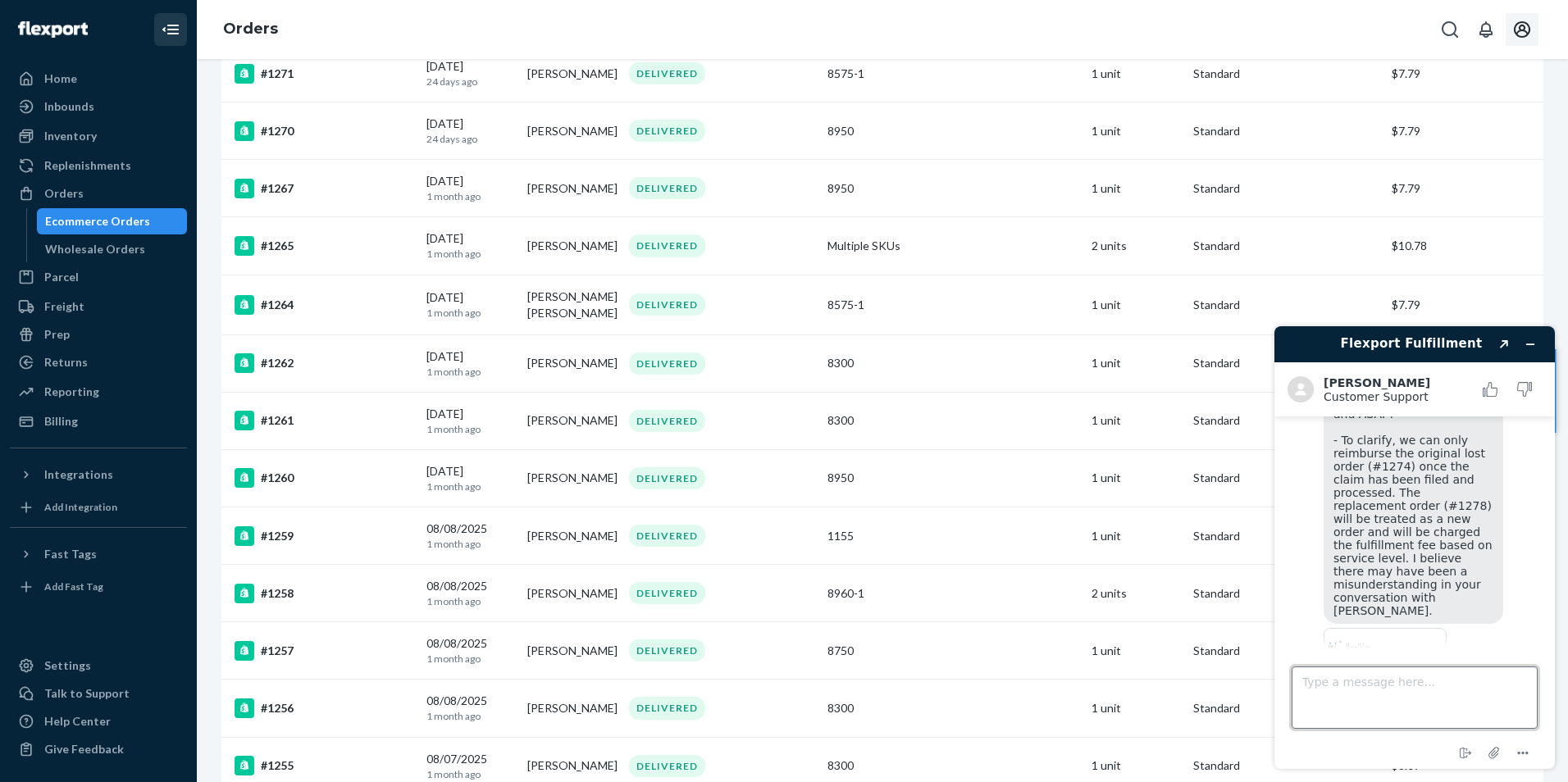
scroll to position [1413, 0]
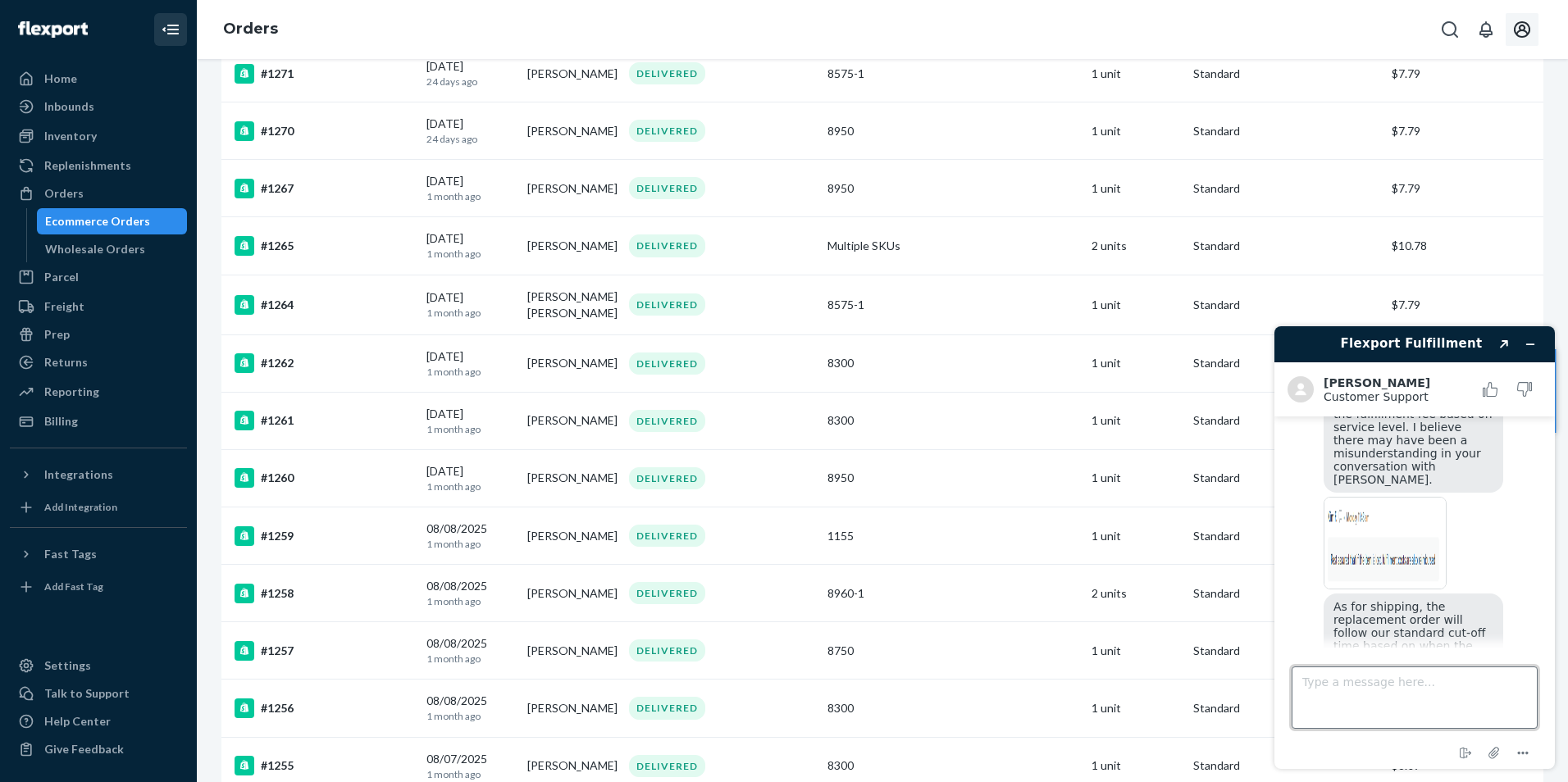
click at [1361, 699] on textarea "Type a message here..." at bounding box center [1414, 698] width 246 height 63
click at [1373, 690] on img at bounding box center [1385, 736] width 123 height 93
click at [1342, 714] on textarea "Type a message here..." at bounding box center [1414, 698] width 246 height 63
type textarea "D"
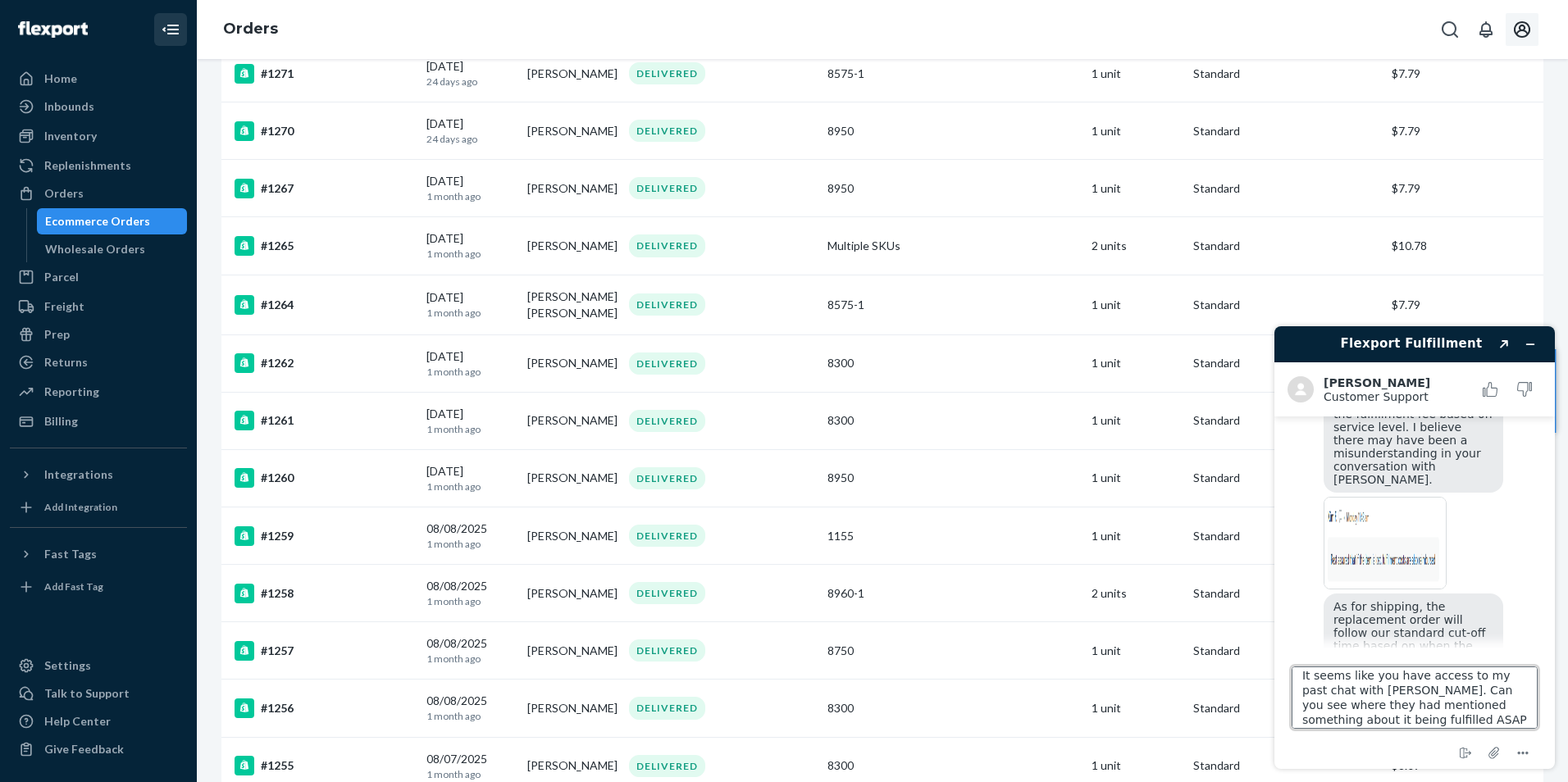
type textarea "It seems like you have access to my past chat with [PERSON_NAME]. Can you see w…"
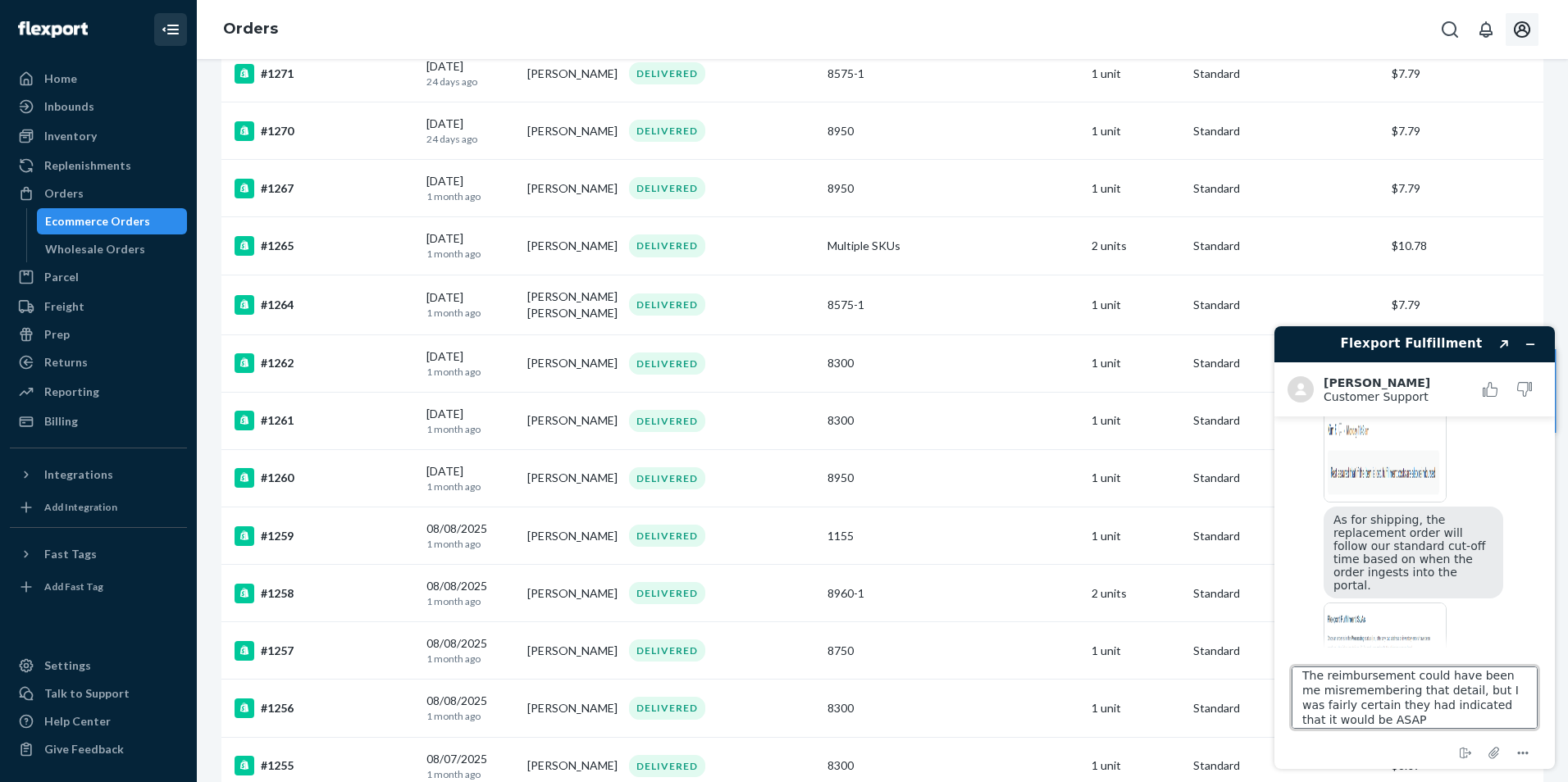
type textarea "The reimbursement could have been me misremembering that detail, but I was fair…"
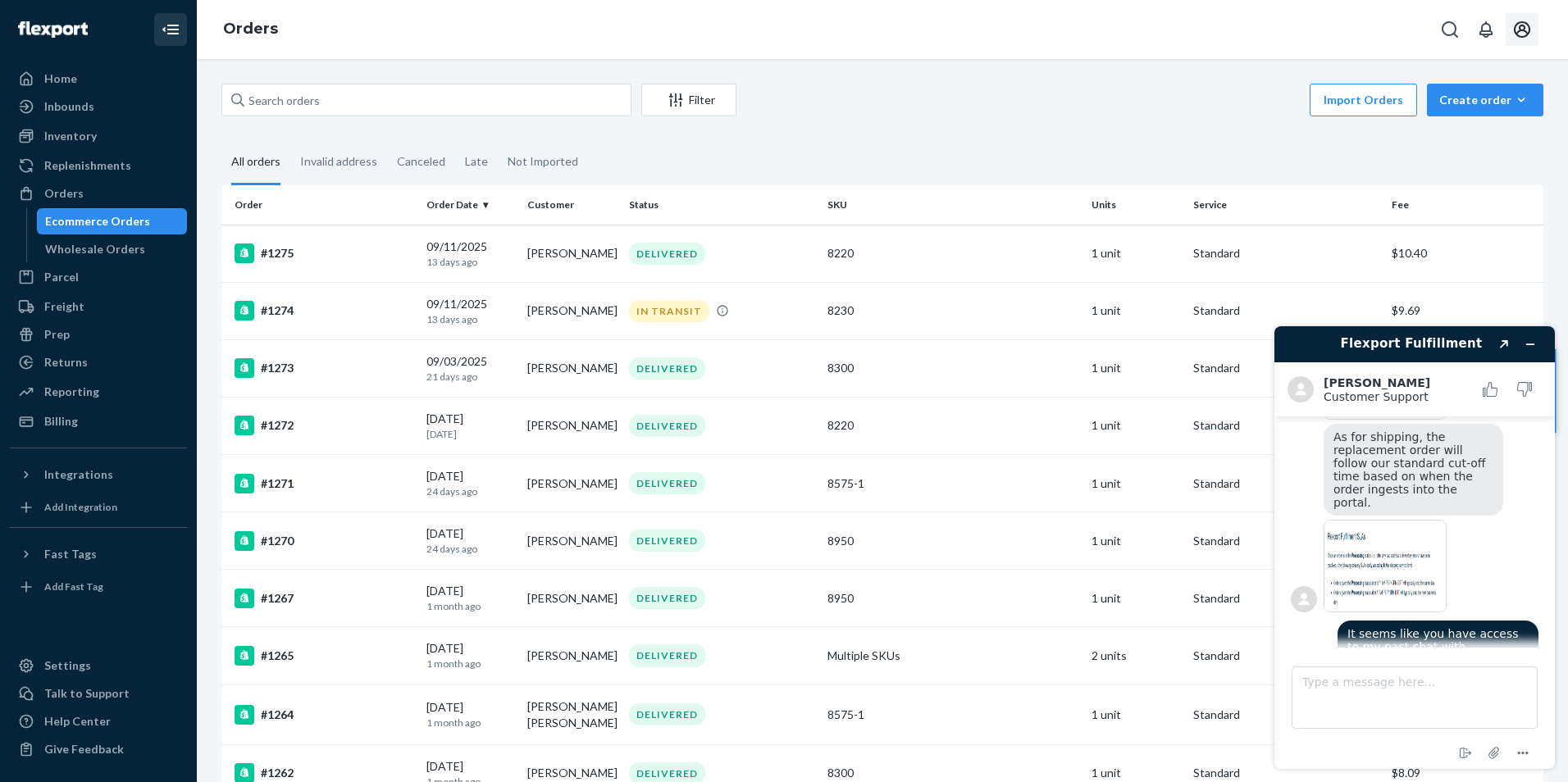
scroll to position [1586, 0]
click at [1413, 694] on textarea "Type a message here..." at bounding box center [1414, 698] width 246 height 63
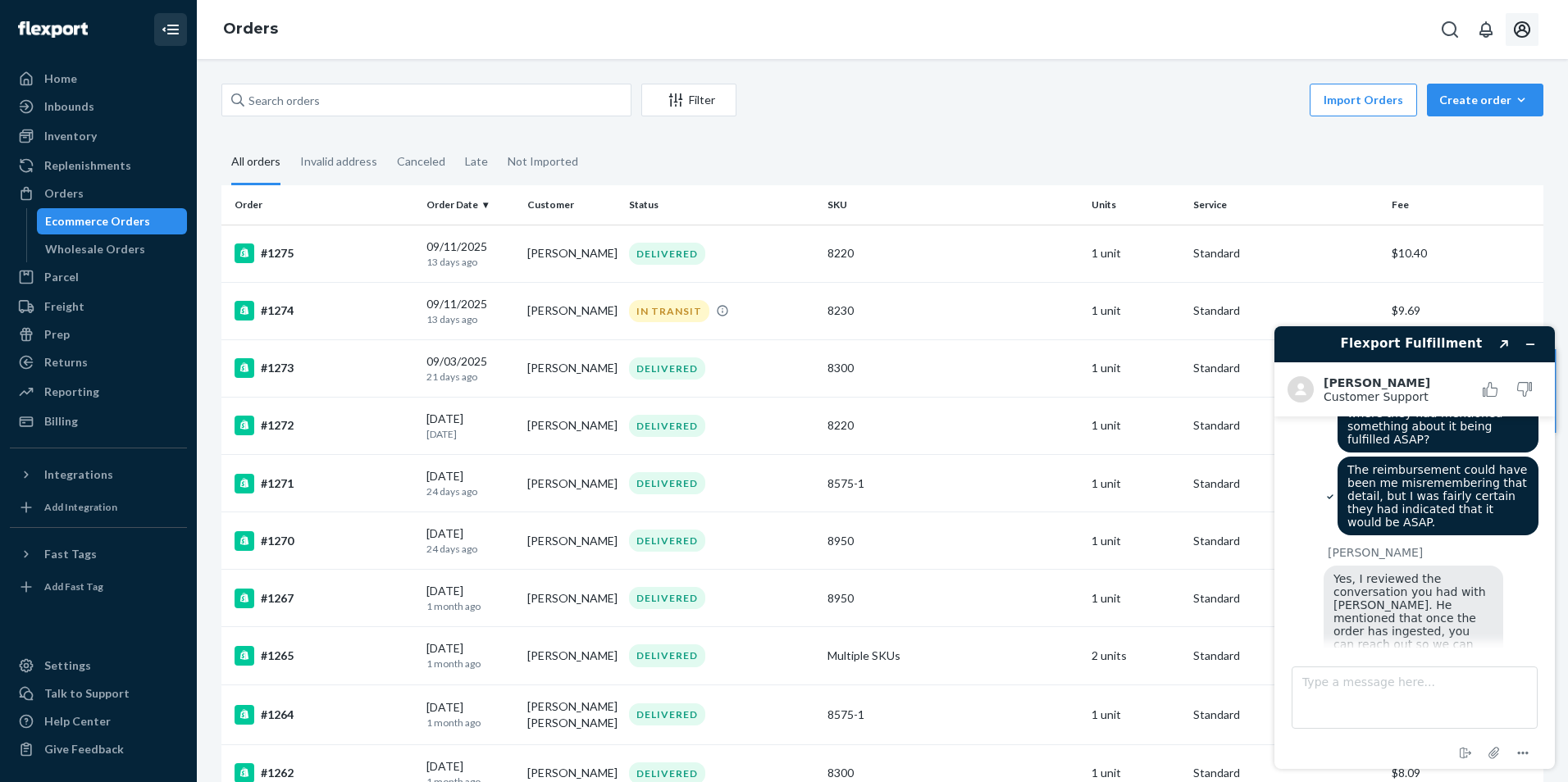
scroll to position [1838, 0]
click at [915, 108] on div "Import Orders Create order Ecommerce order Removal order" at bounding box center [1144, 102] width 797 height 37
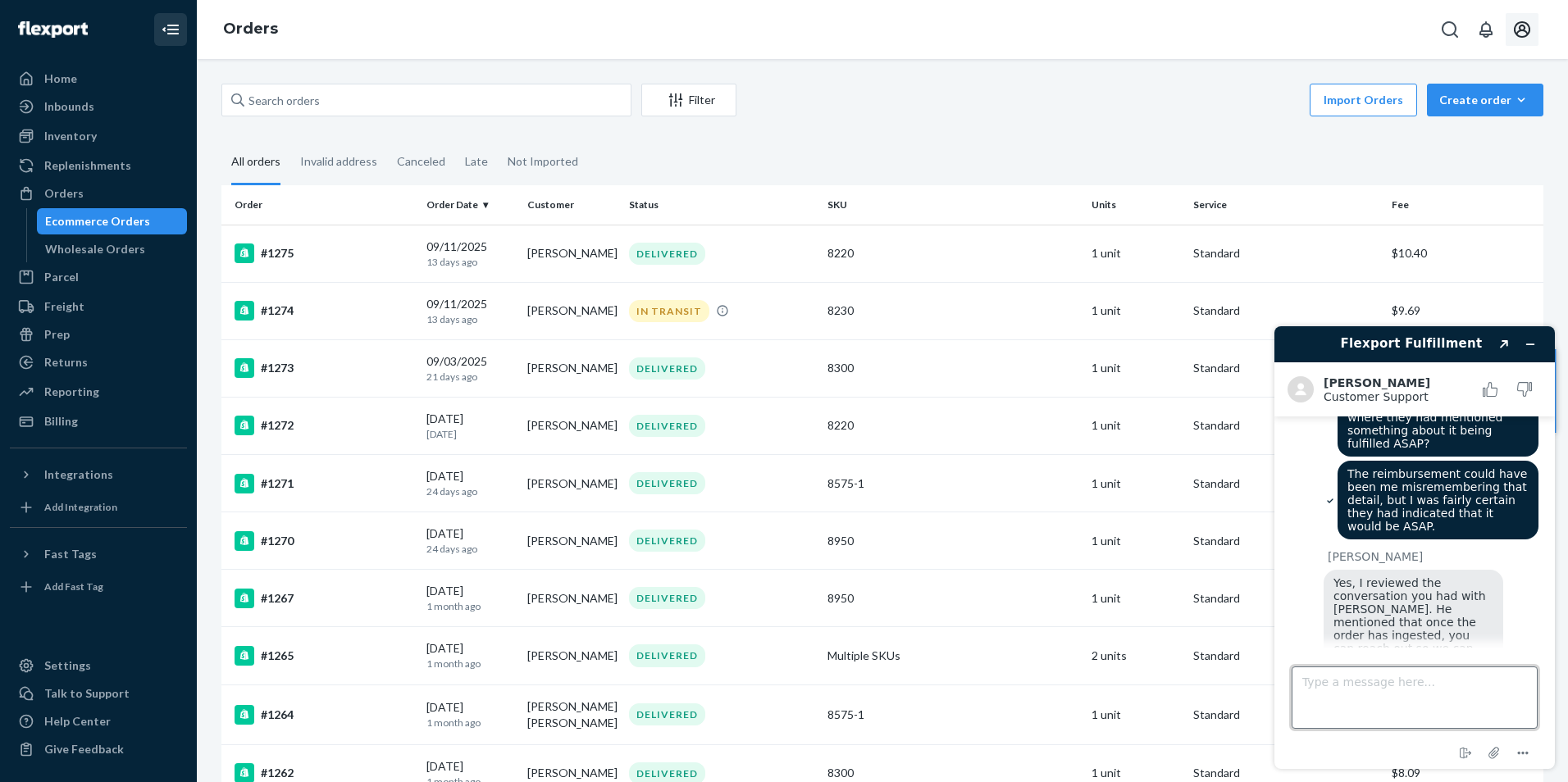
click at [1464, 692] on textarea "Type a message here..." at bounding box center [1414, 698] width 246 height 63
type textarea "Okay, I will do that, thank you."
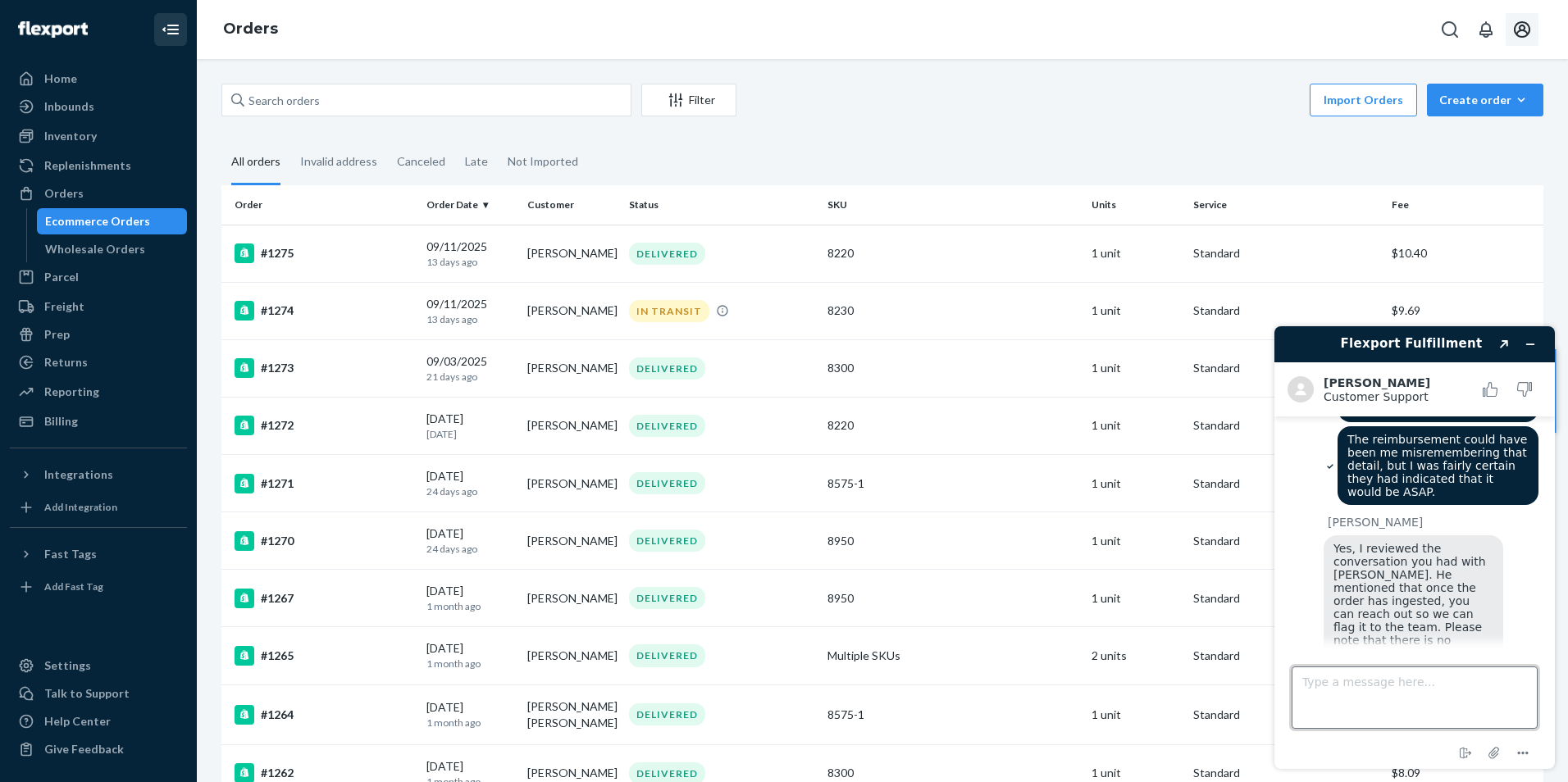
scroll to position [1957, 0]
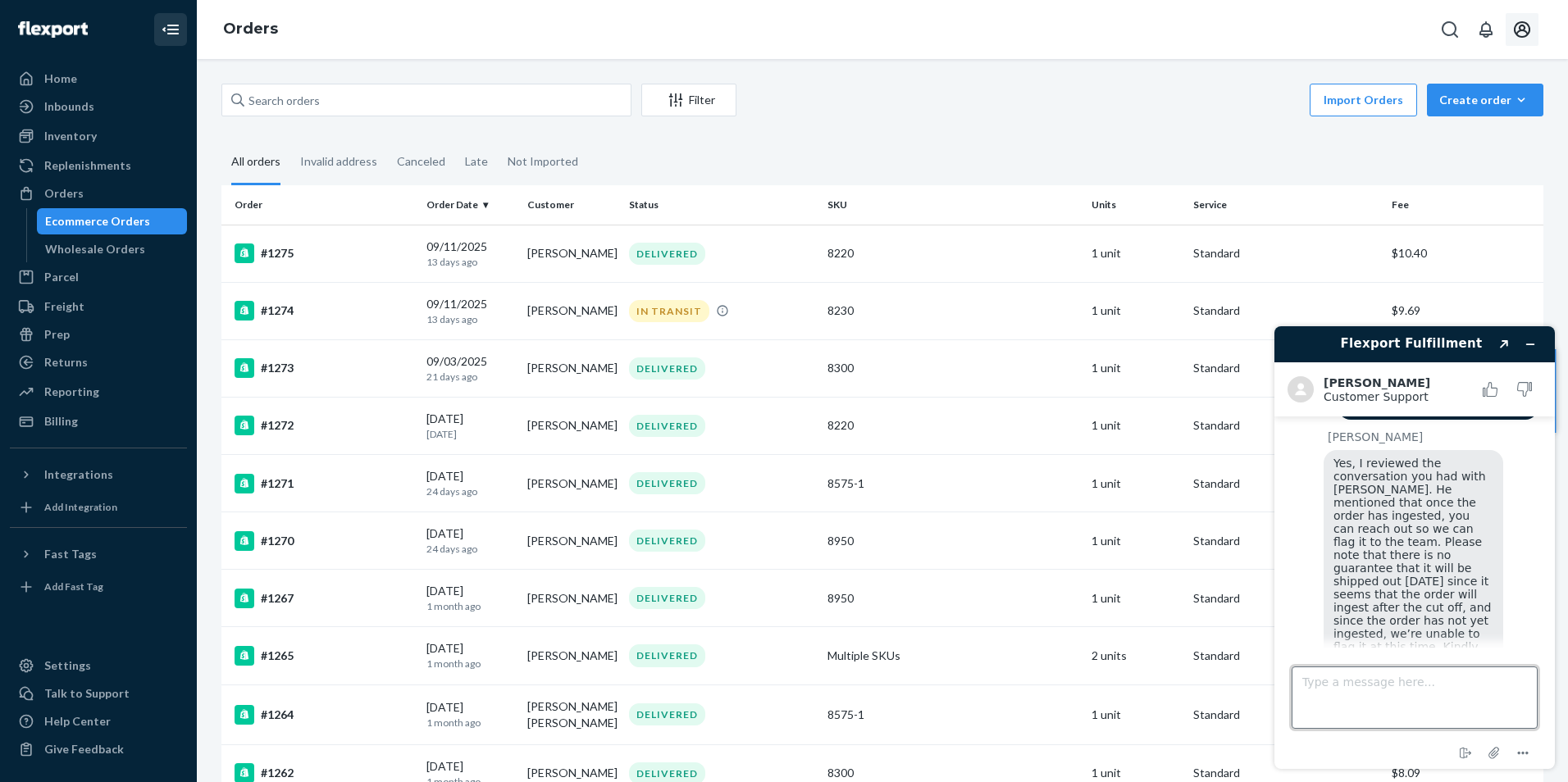
click at [1402, 700] on textarea "Type a message here..." at bounding box center [1414, 698] width 246 height 63
type textarea "That's everything for [DATE], thanks."
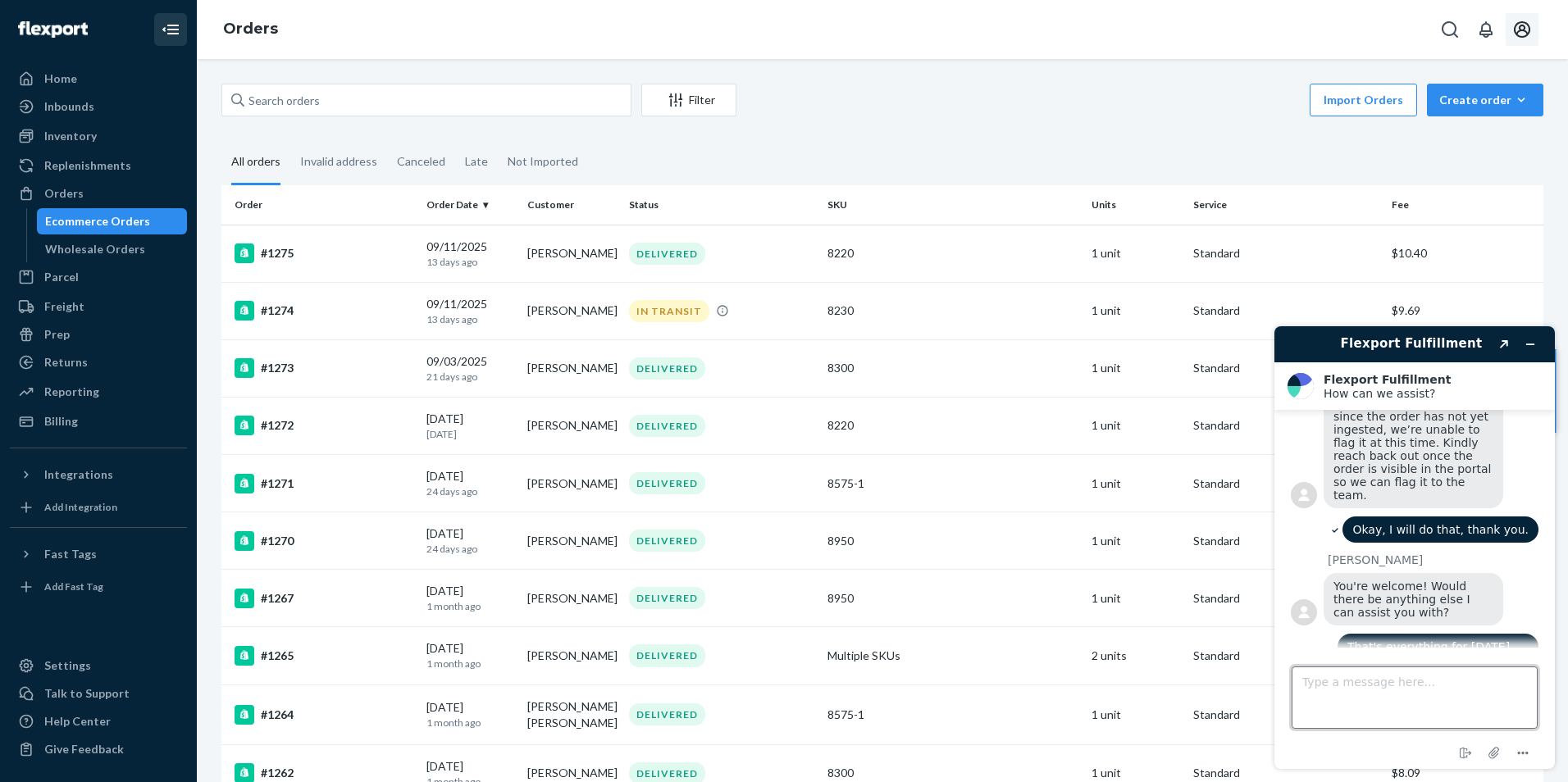
scroll to position [2210, 0]
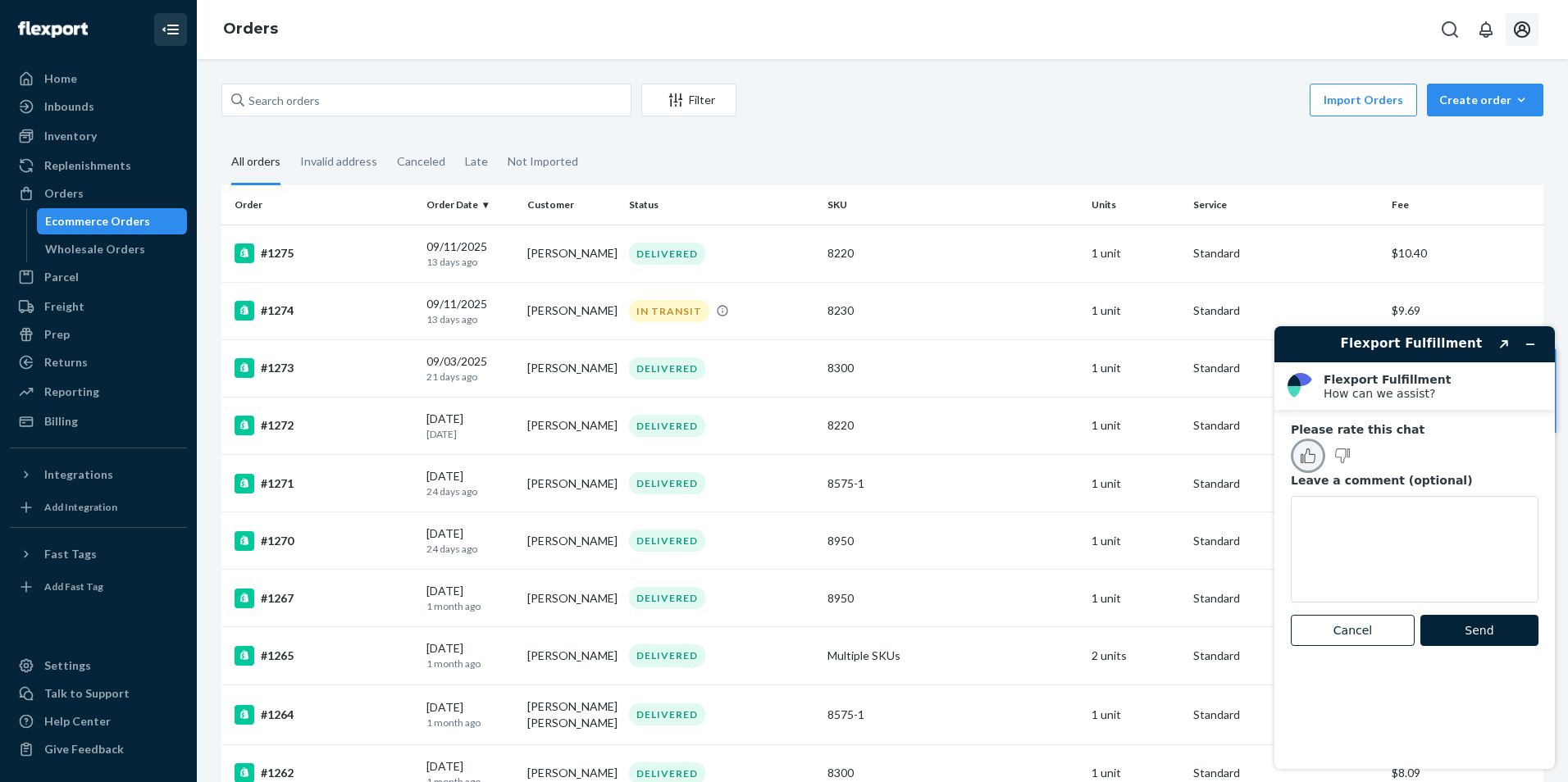
click at [1306, 453] on icon "Rate this chat as good" at bounding box center [1309, 457] width 10 height 14
click at [1451, 635] on button "Send" at bounding box center [1479, 631] width 118 height 31
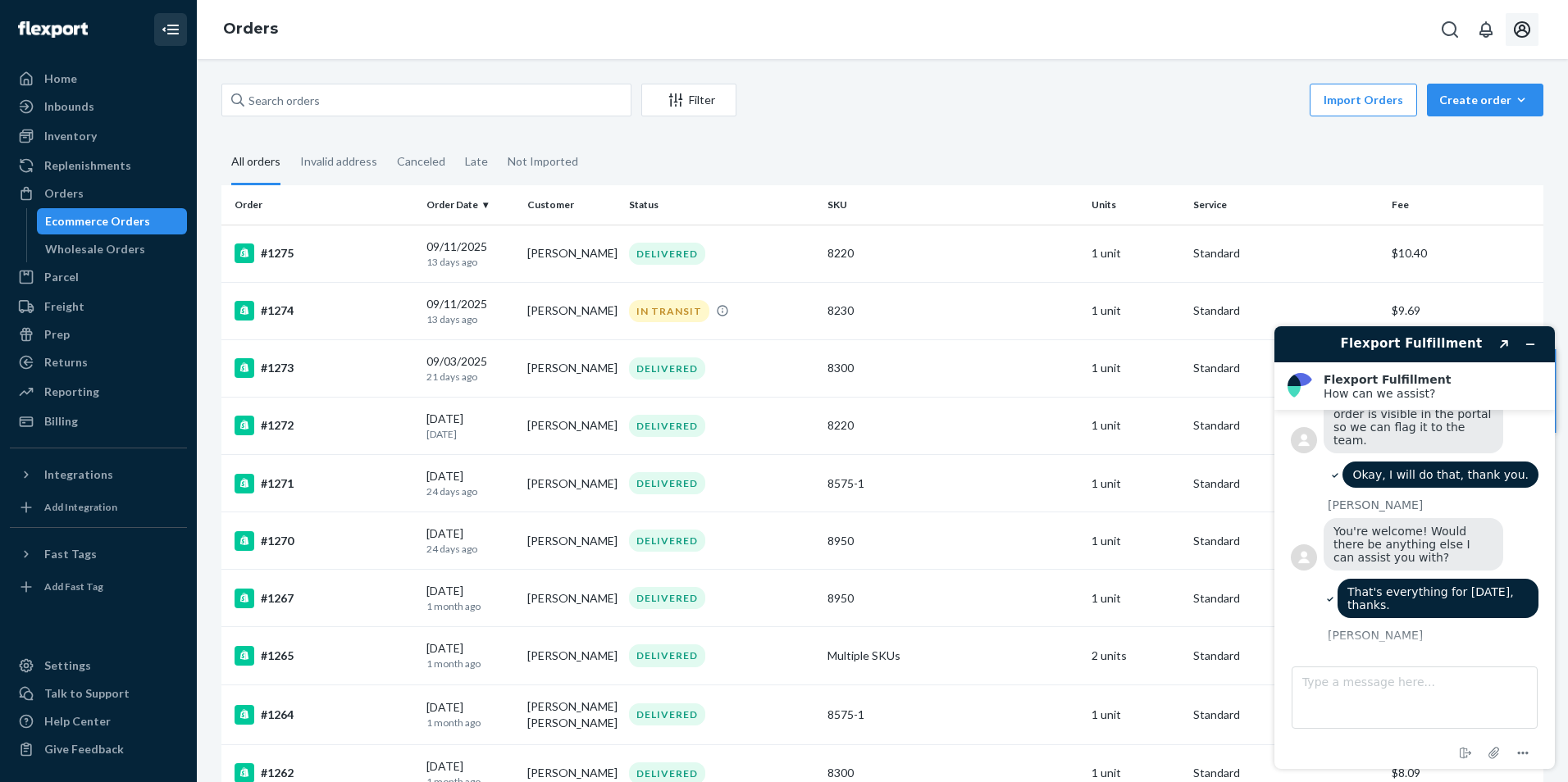
scroll to position [2171, 0]
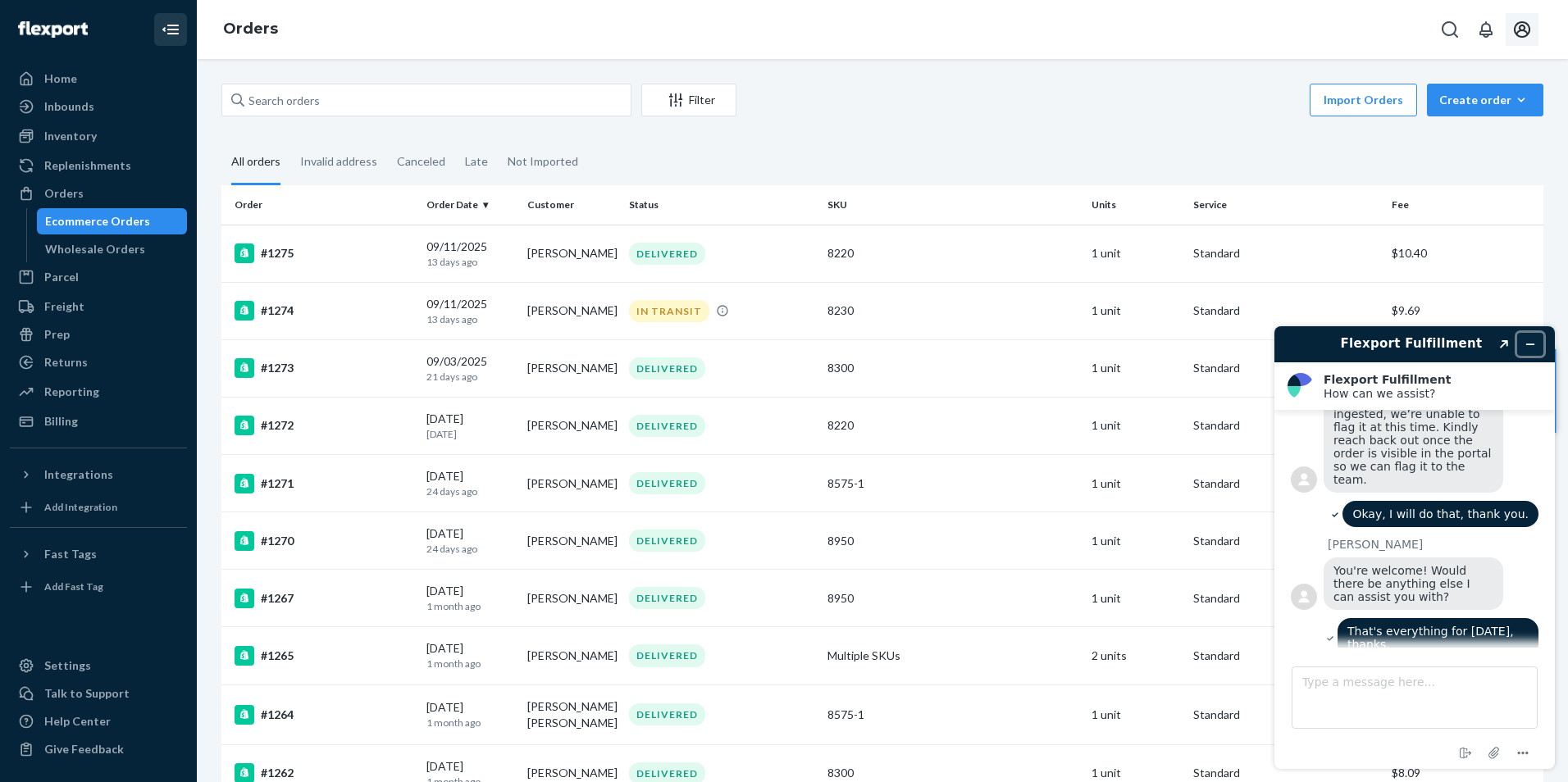
click at [1527, 340] on icon "Minimize widget" at bounding box center [1530, 344] width 11 height 11
